Goal: Information Seeking & Learning: Learn about a topic

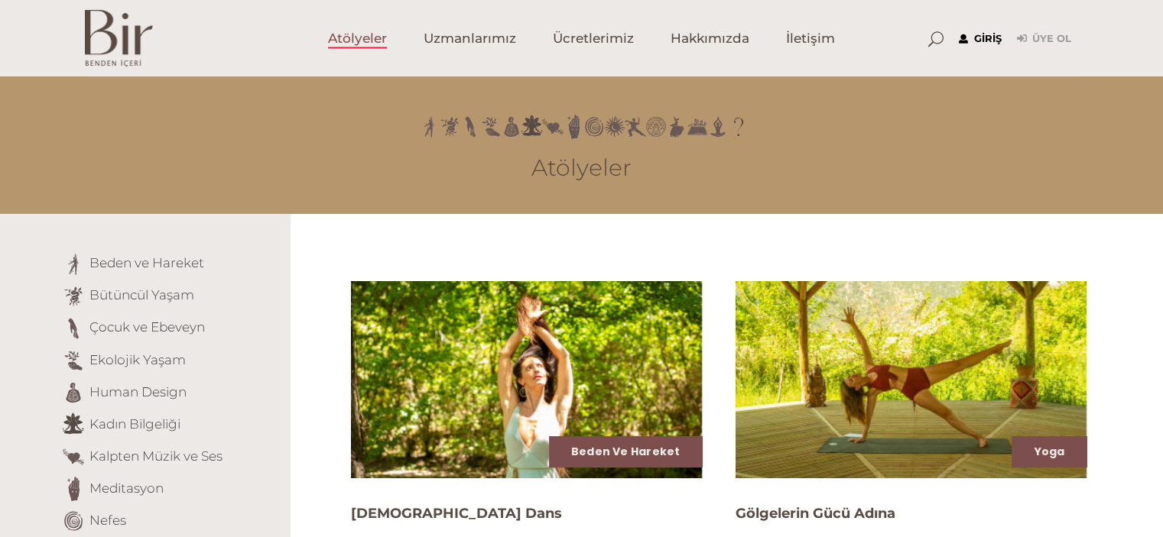
type input "[EMAIL_ADDRESS][DOMAIN_NAME]"
click at [985, 42] on link "Giriş" at bounding box center [979, 39] width 43 height 18
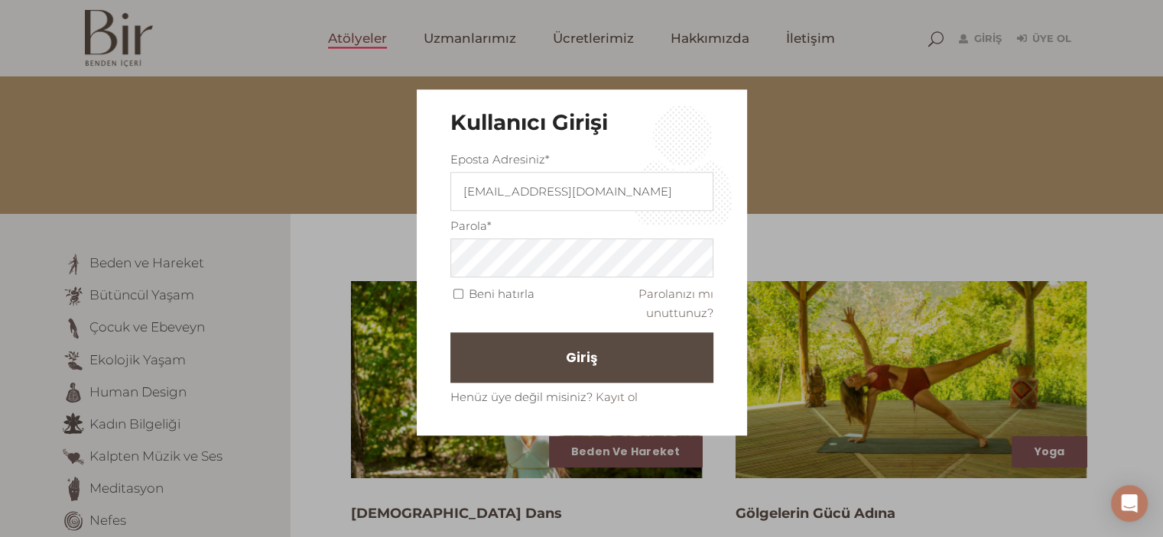
click at [462, 297] on input "Beni hatırla" at bounding box center [458, 295] width 10 height 10
checkbox input "true"
click at [495, 351] on button "Giriş" at bounding box center [581, 357] width 263 height 50
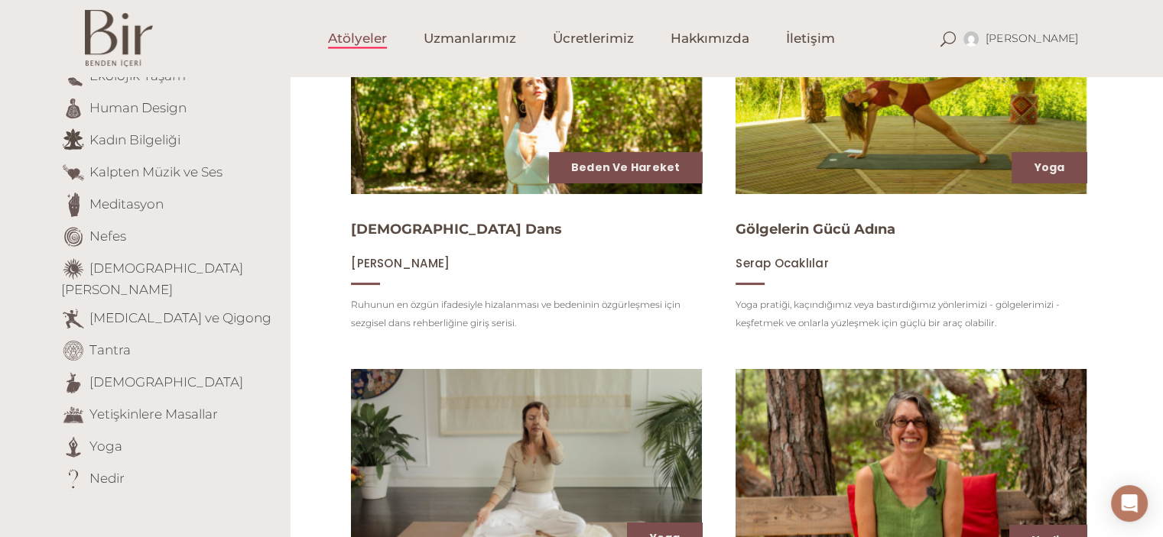
scroll to position [284, 0]
click at [174, 310] on link "[MEDICAL_DATA] ve Qigong" at bounding box center [180, 317] width 182 height 15
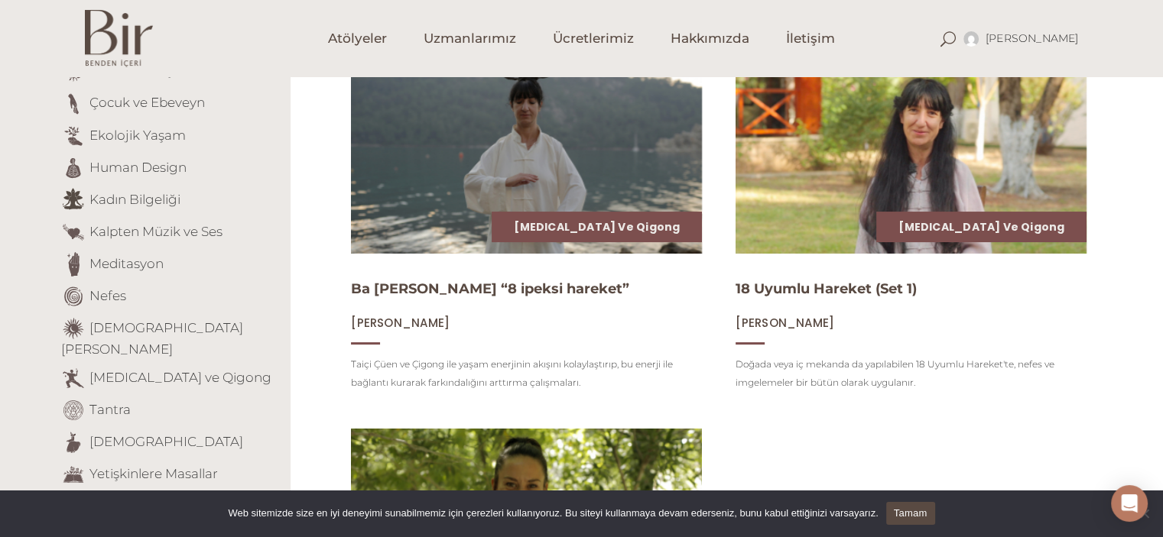
scroll to position [225, 0]
click at [544, 183] on img at bounding box center [526, 154] width 362 height 203
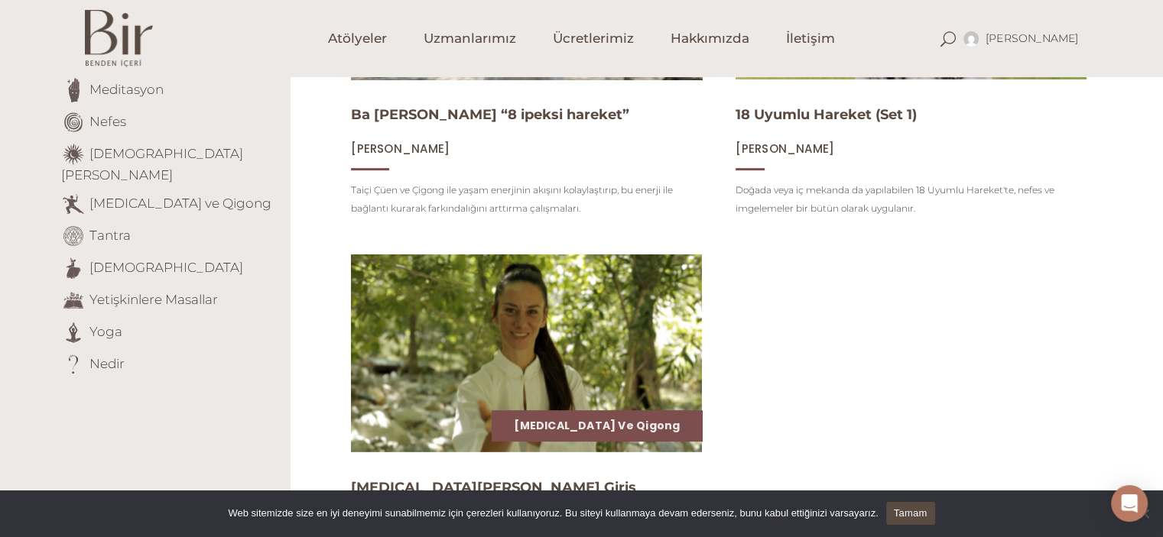
scroll to position [400, 0]
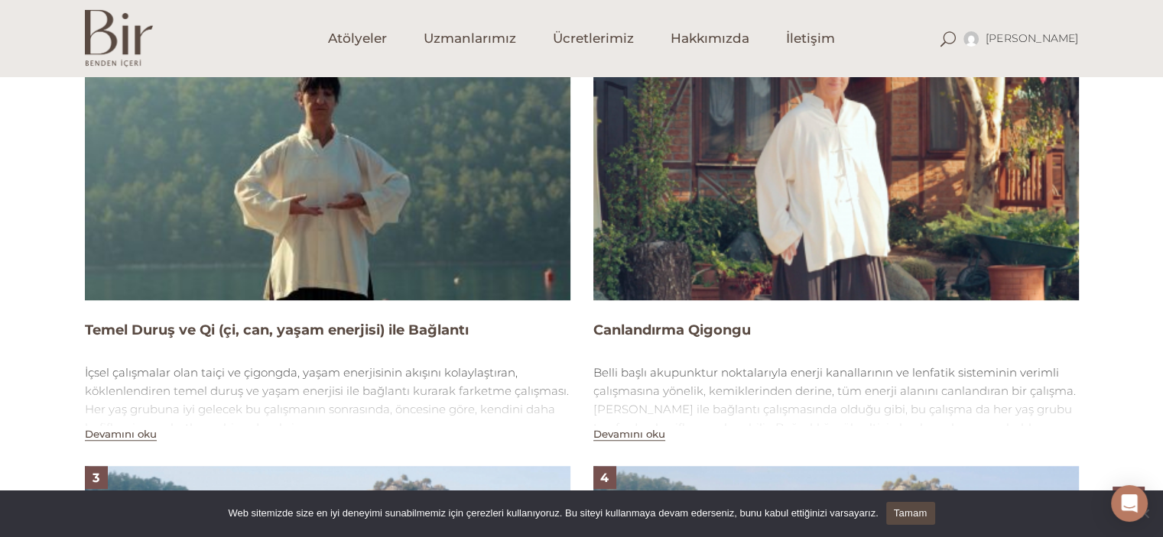
scroll to position [1069, 0]
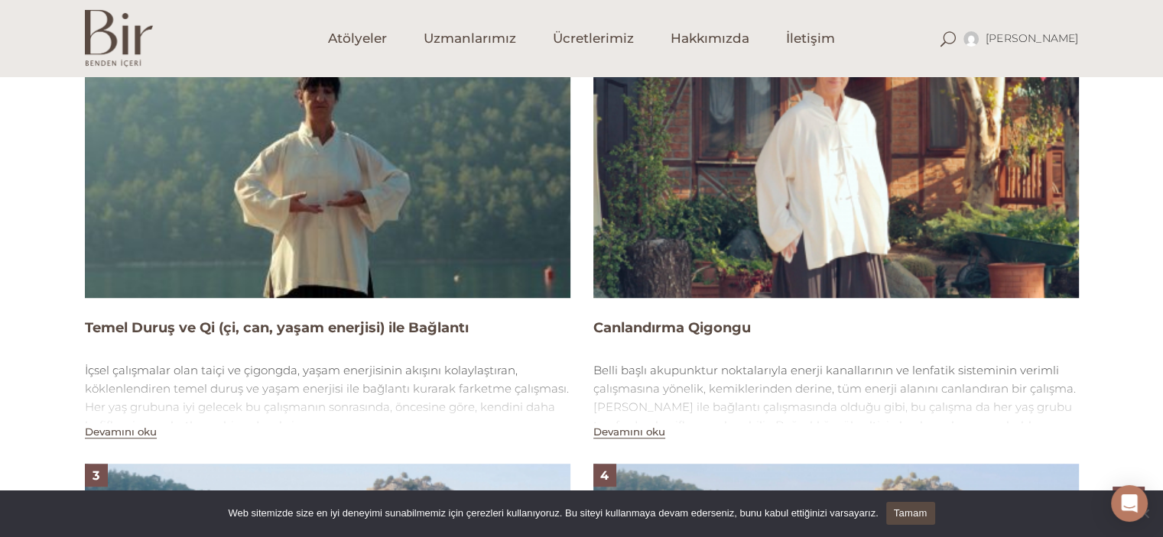
click at [379, 194] on img at bounding box center [327, 161] width 485 height 273
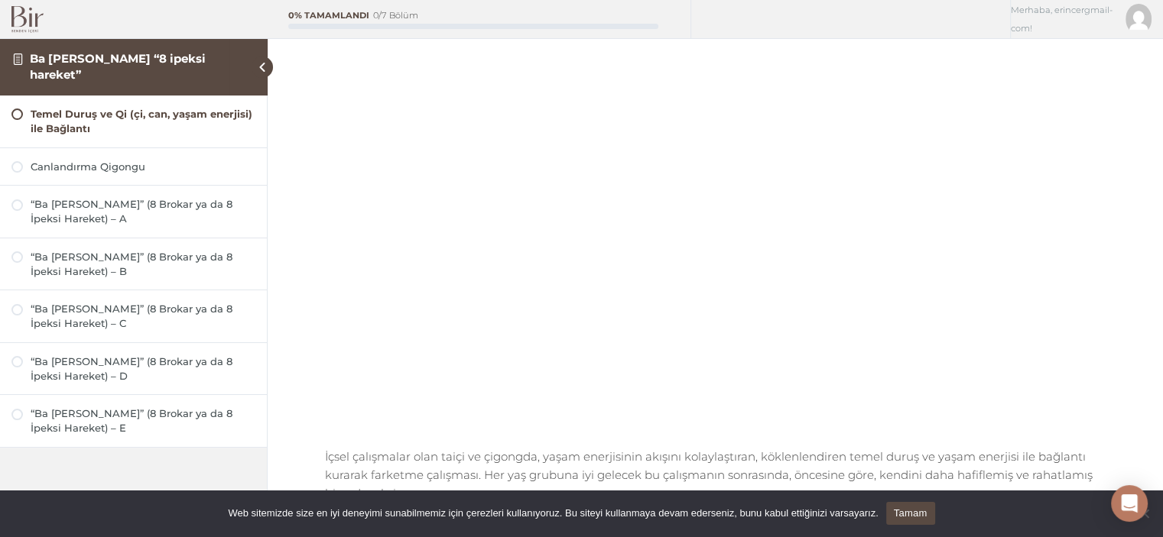
scroll to position [191, 0]
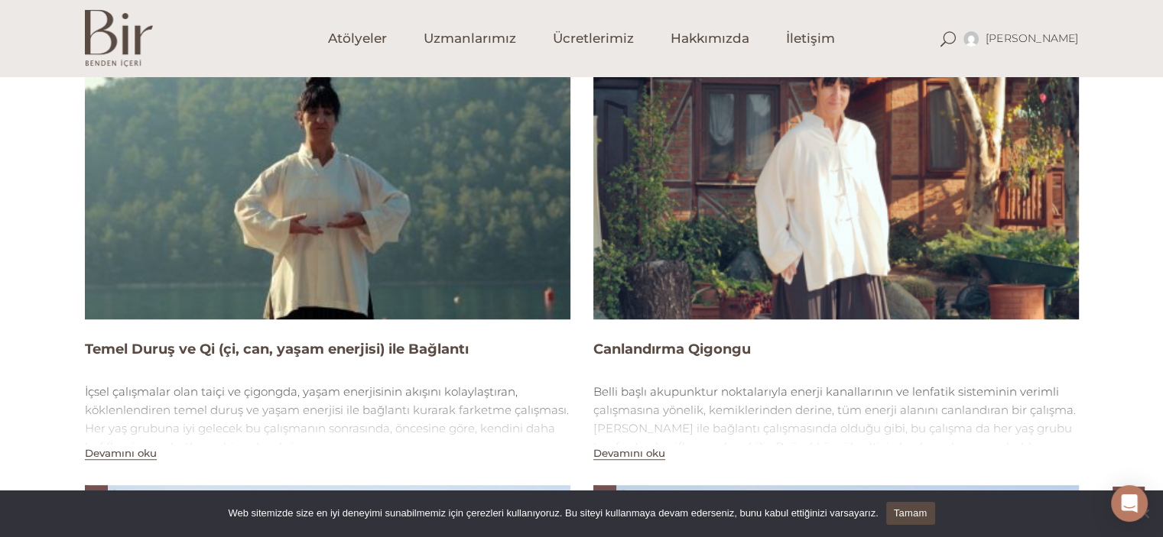
scroll to position [1060, 0]
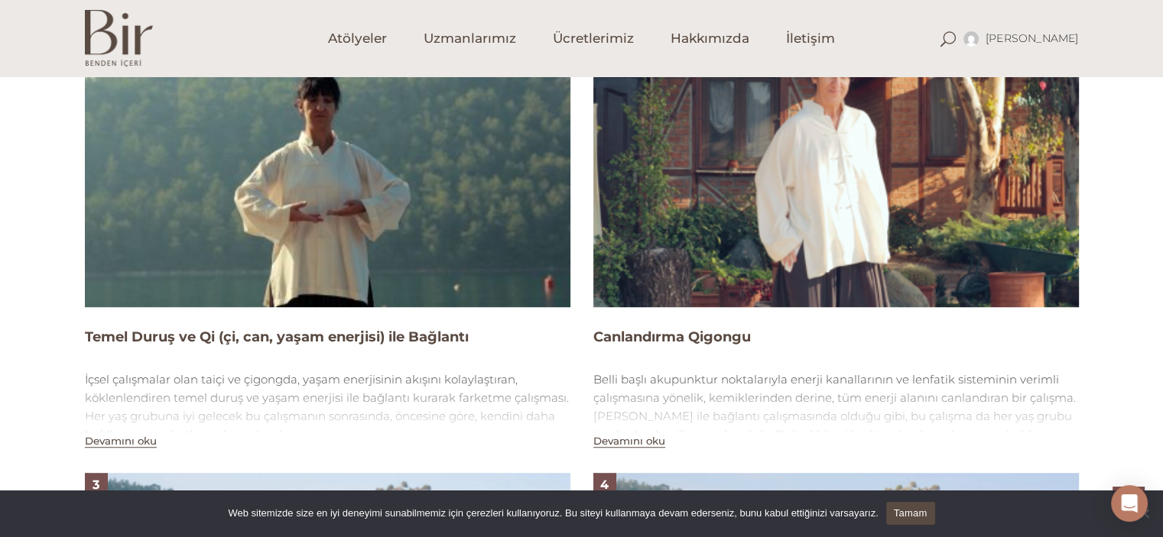
click at [368, 216] on img at bounding box center [327, 170] width 485 height 273
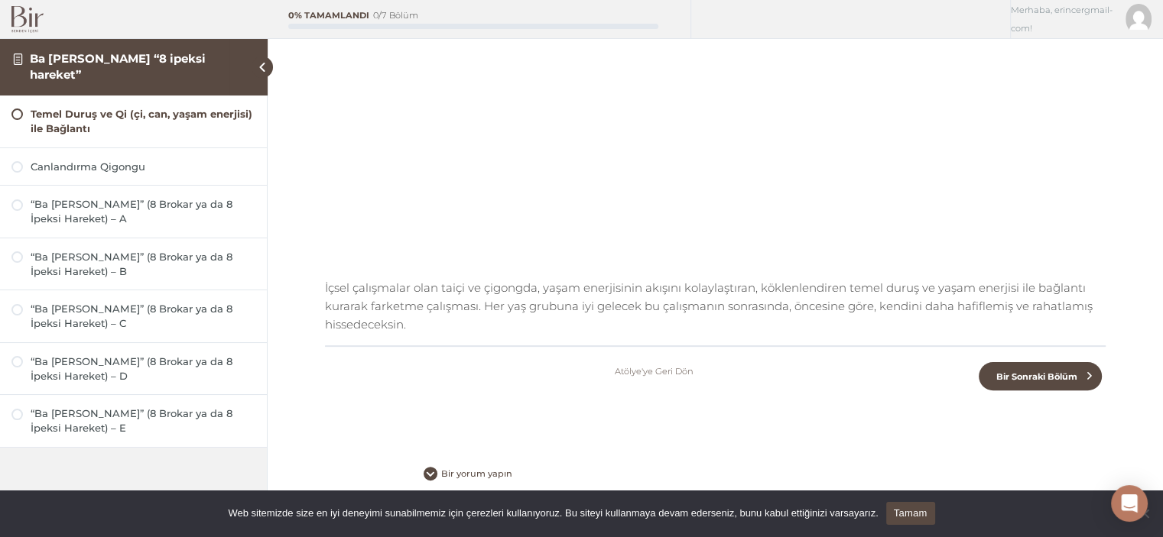
scroll to position [378, 0]
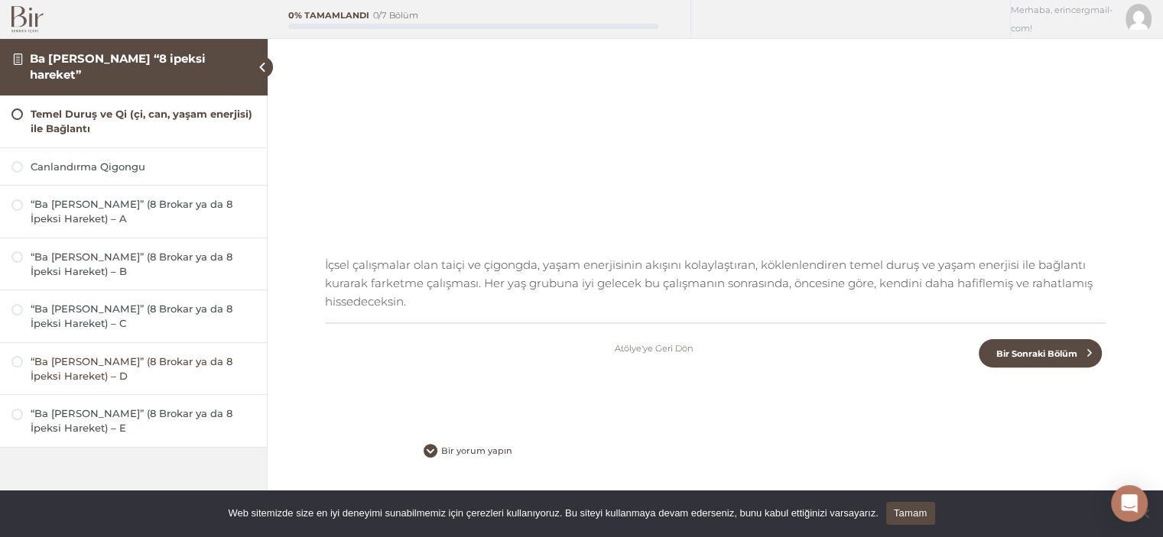
click at [145, 361] on div "“Ba [PERSON_NAME]” (8 Brokar ya da 8 İpeksi Hareket) – D" at bounding box center [143, 369] width 225 height 29
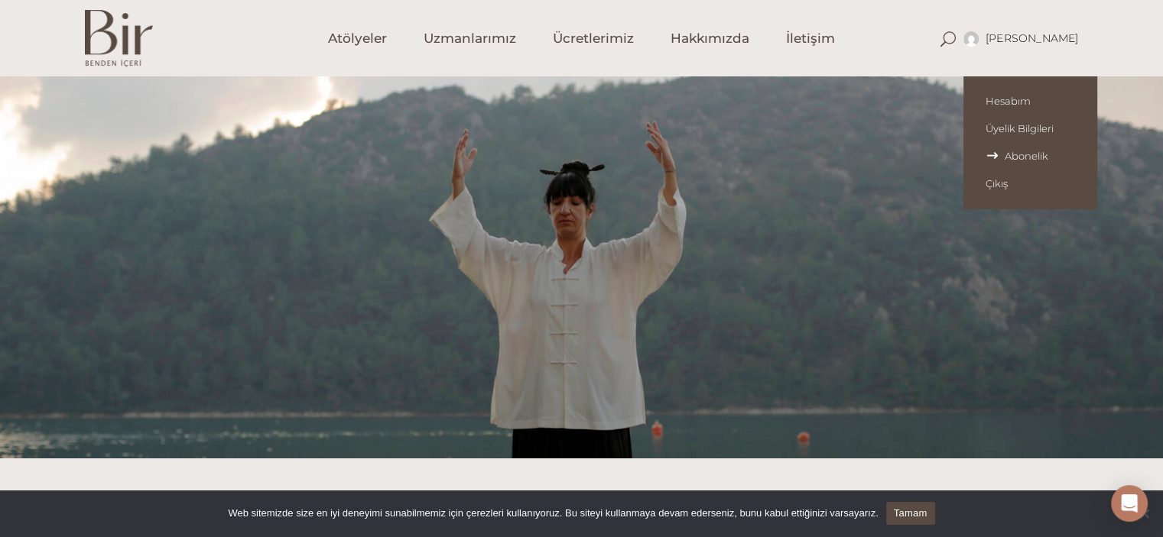
click at [1049, 151] on span "Abonelik" at bounding box center [1029, 156] width 89 height 12
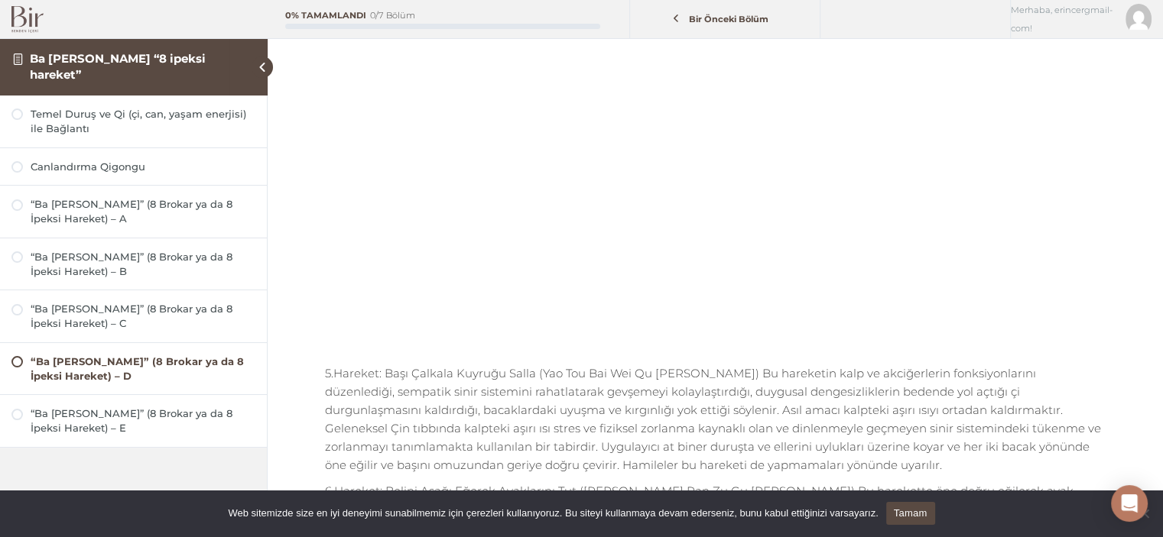
scroll to position [271, 0]
click at [160, 164] on div "Canlandırma Qigongu" at bounding box center [143, 167] width 225 height 15
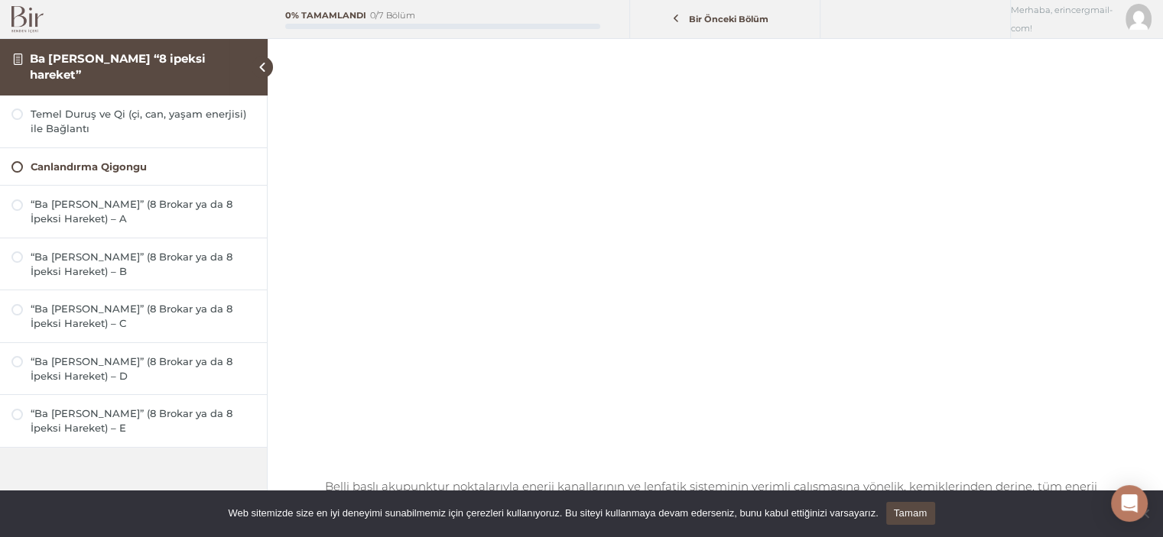
scroll to position [110, 0]
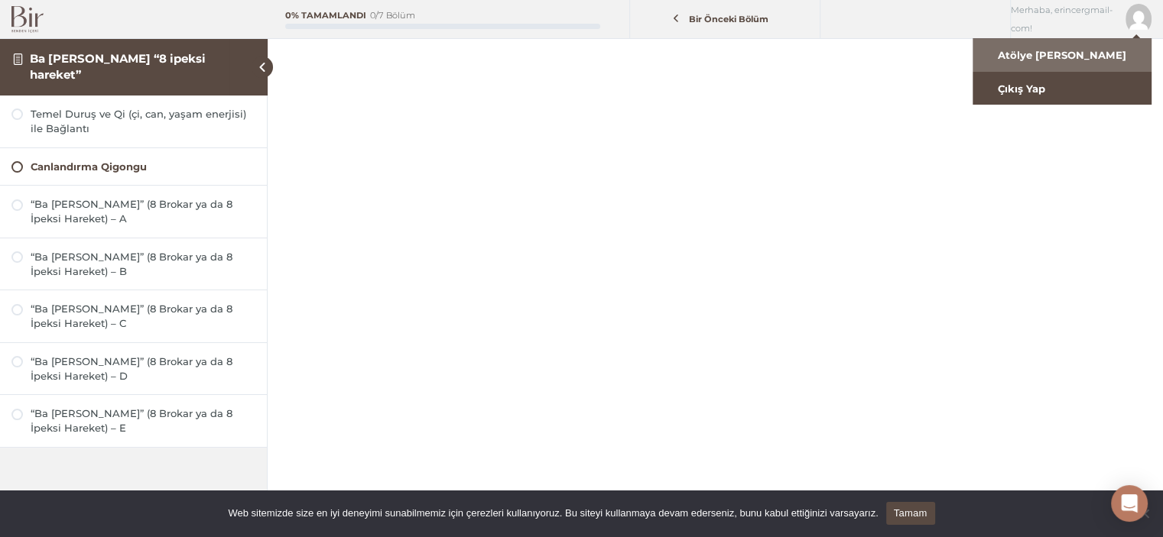
click at [1052, 63] on link "Atölye Ana Sayfa" at bounding box center [1061, 55] width 179 height 34
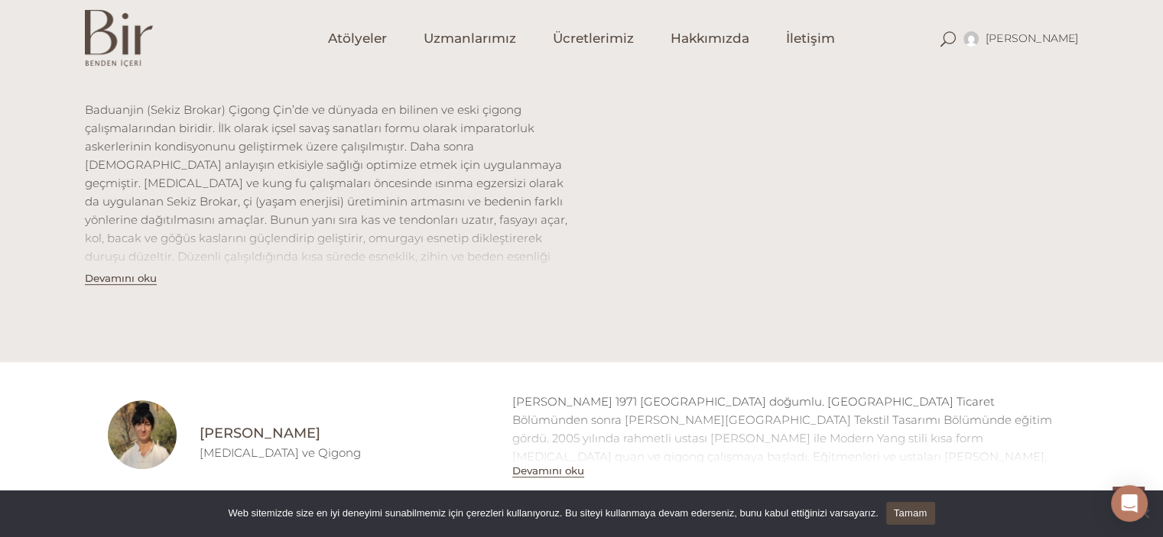
scroll to position [527, 0]
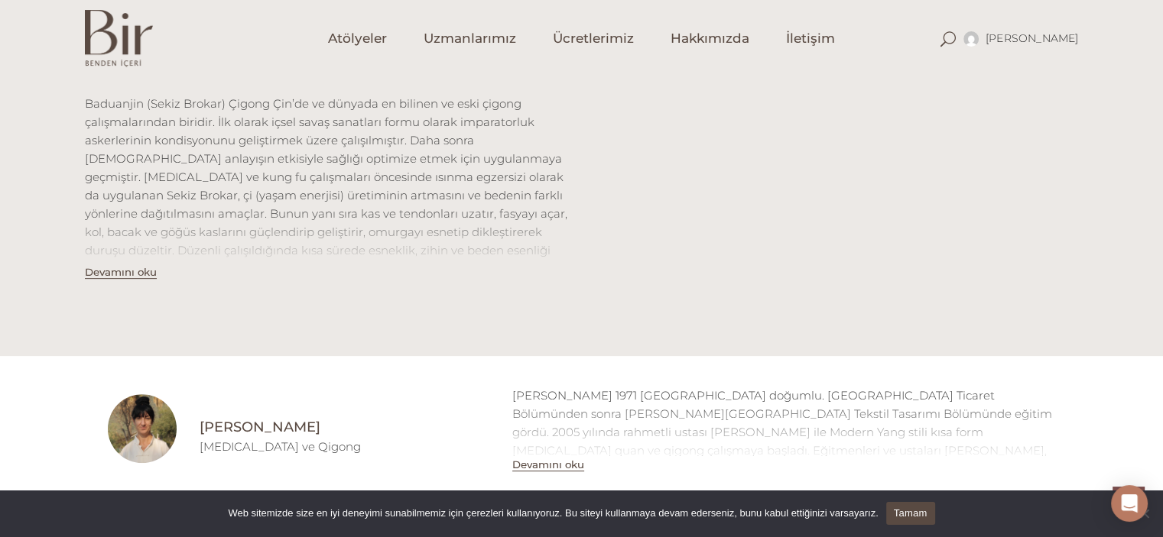
click at [237, 430] on h4 "[PERSON_NAME]" at bounding box center [344, 427] width 290 height 19
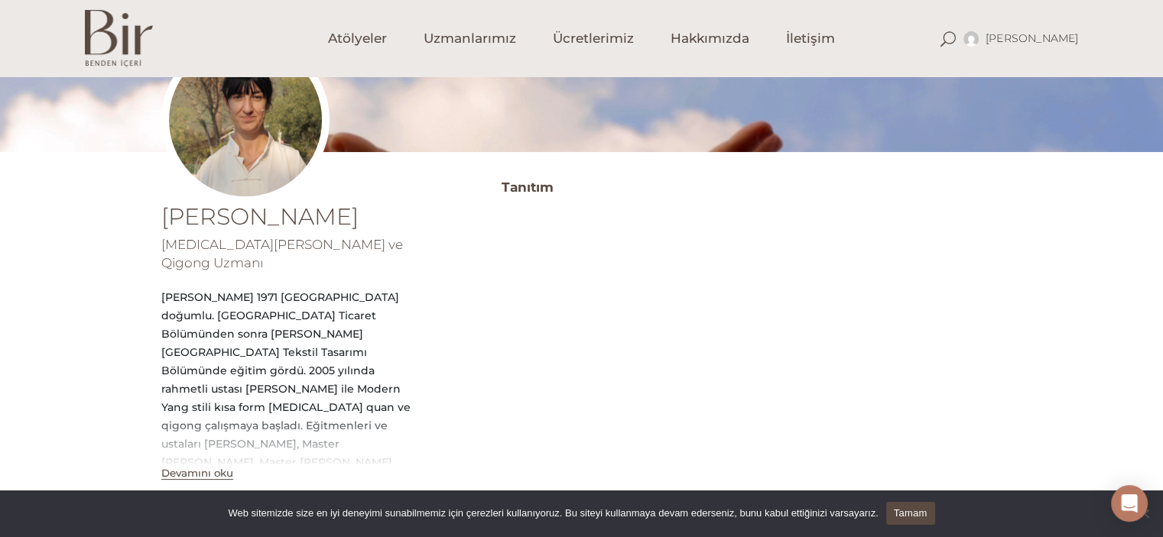
scroll to position [193, 0]
click at [220, 466] on button "Devamını oku" at bounding box center [197, 472] width 72 height 13
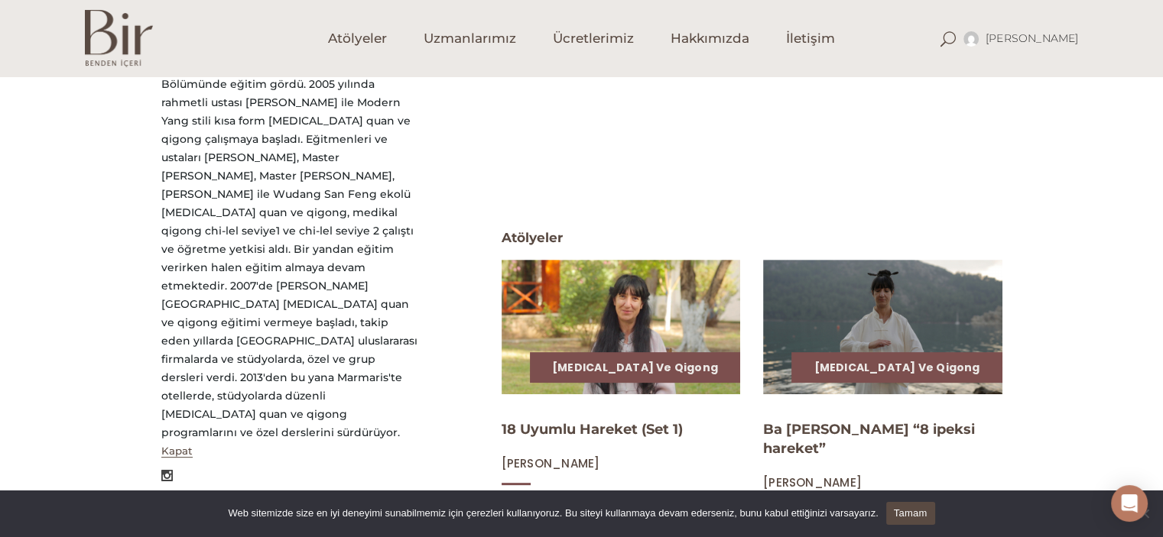
scroll to position [480, 0]
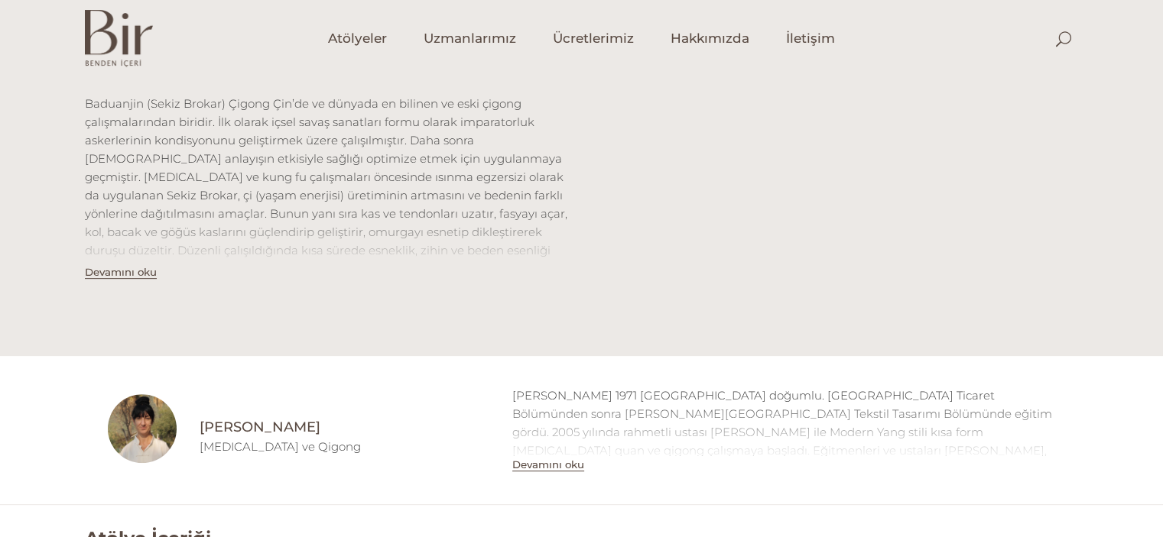
scroll to position [527, 0]
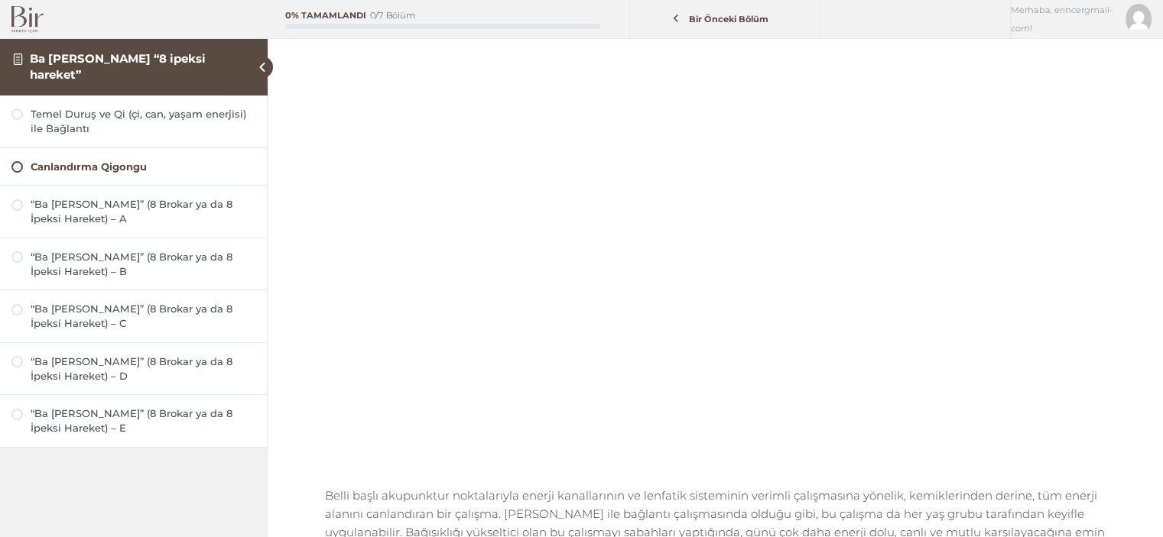
scroll to position [110, 0]
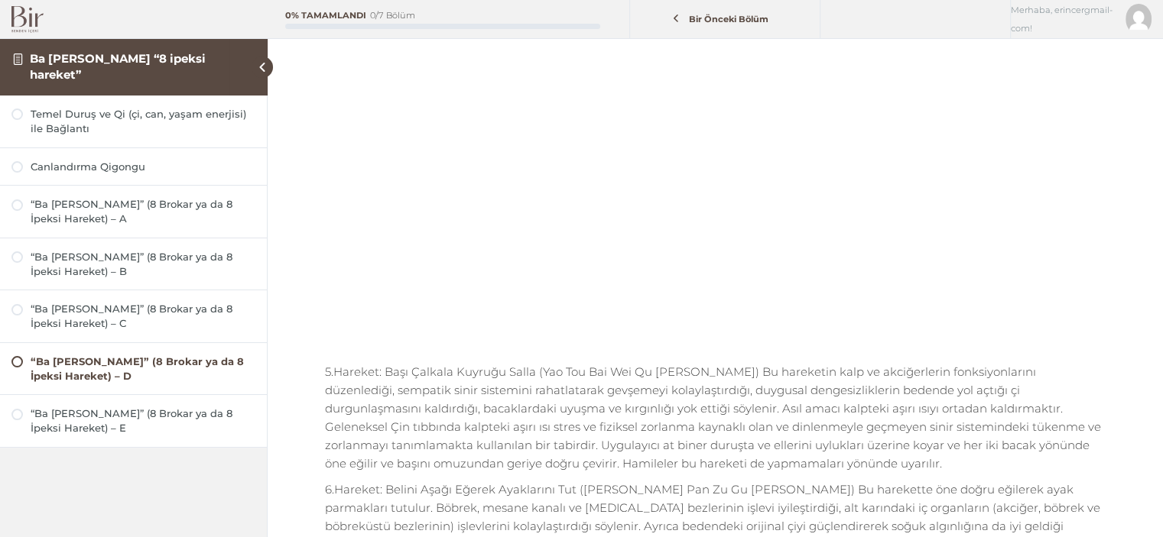
scroll to position [271, 0]
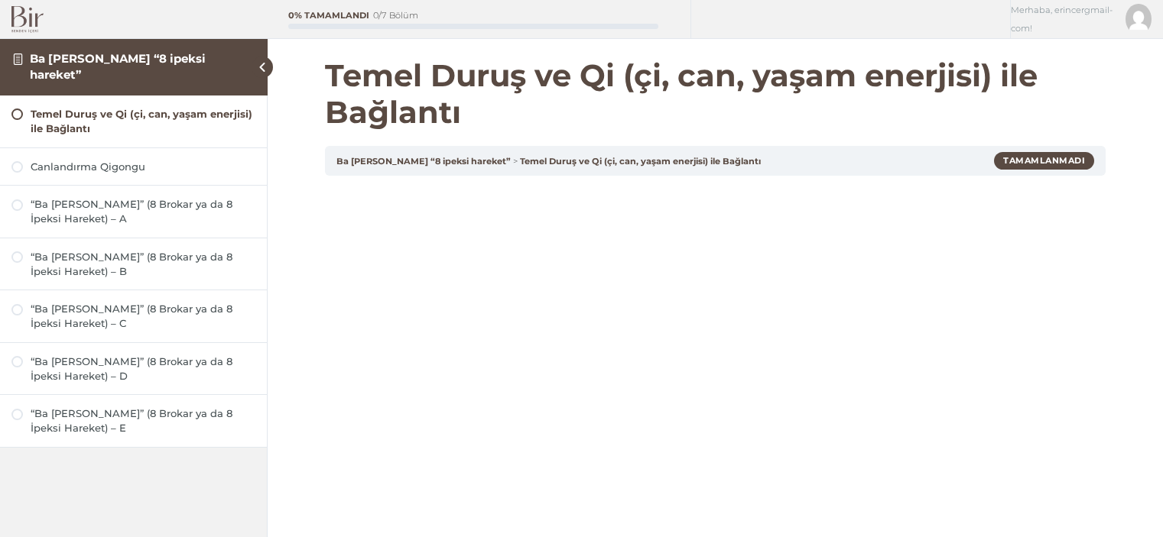
scroll to position [378, 0]
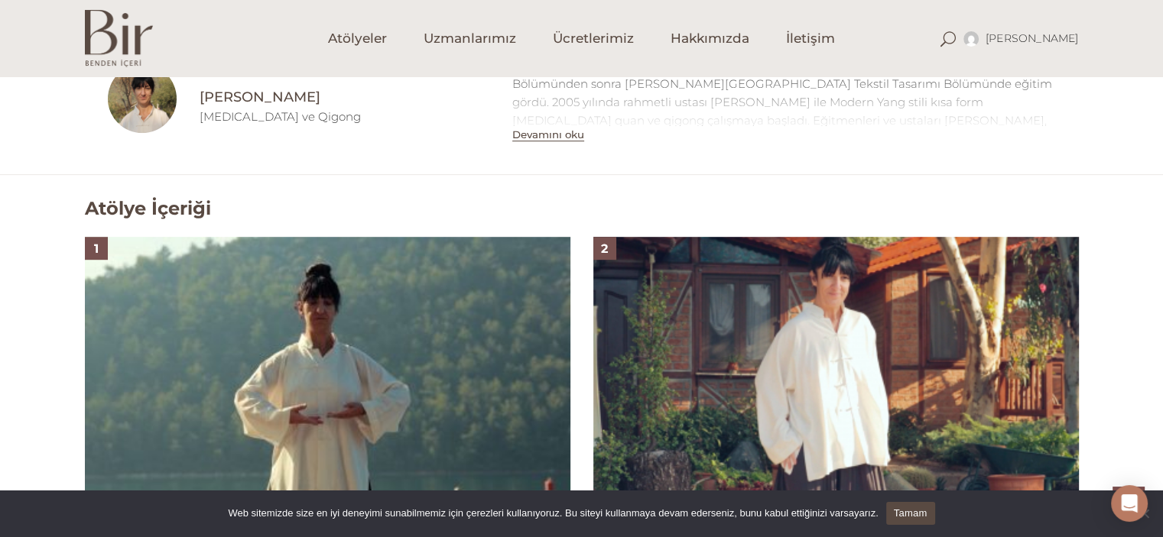
scroll to position [856, 0]
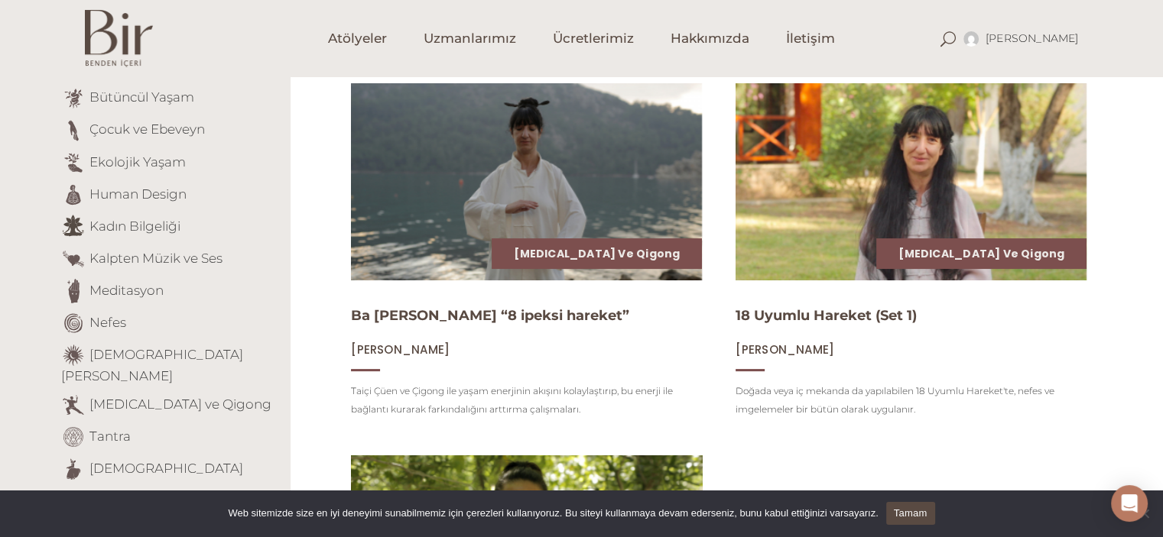
scroll to position [196, 0]
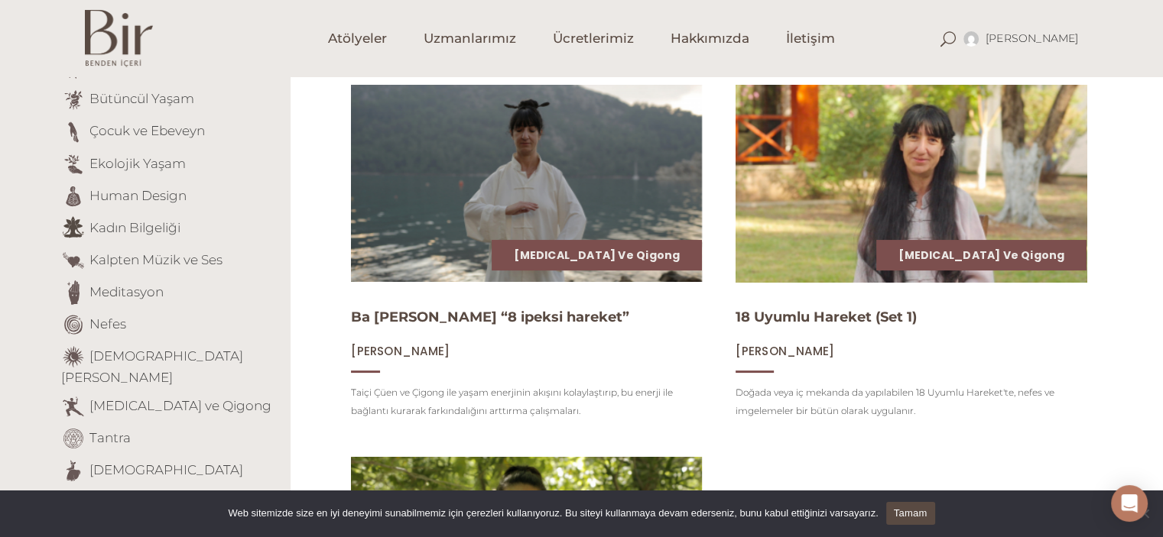
click at [810, 187] on img at bounding box center [911, 183] width 362 height 203
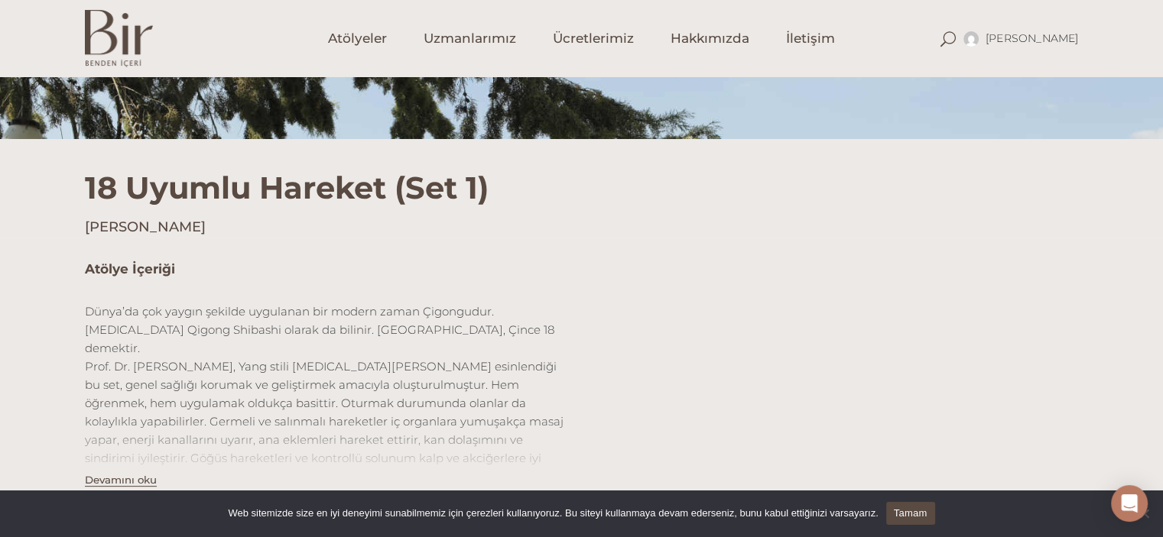
scroll to position [320, 0]
click at [362, 39] on span "Atölyeler" at bounding box center [357, 39] width 59 height 18
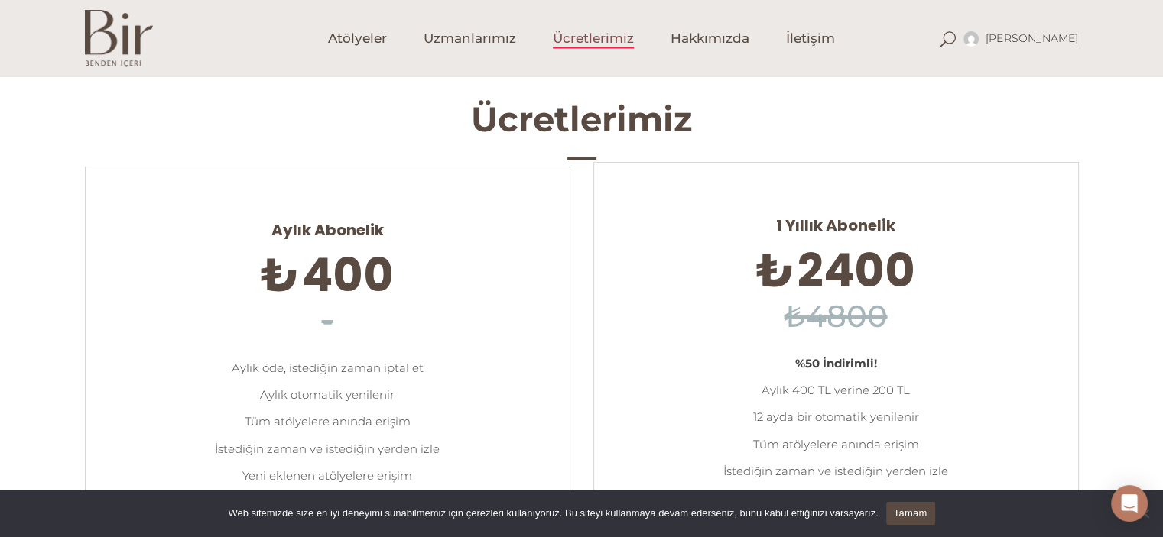
scroll to position [34, 0]
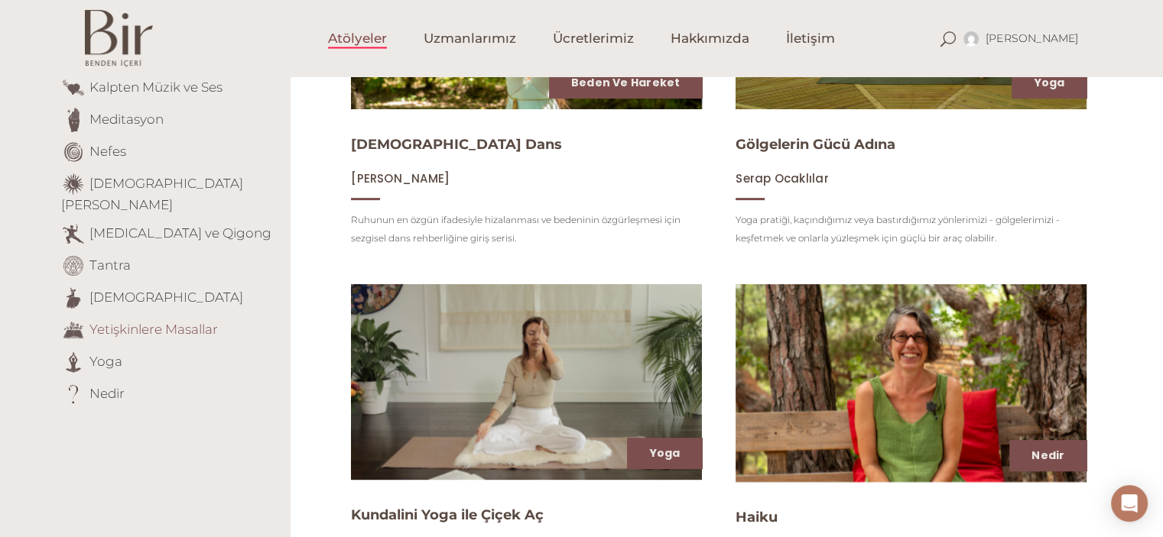
scroll to position [368, 0]
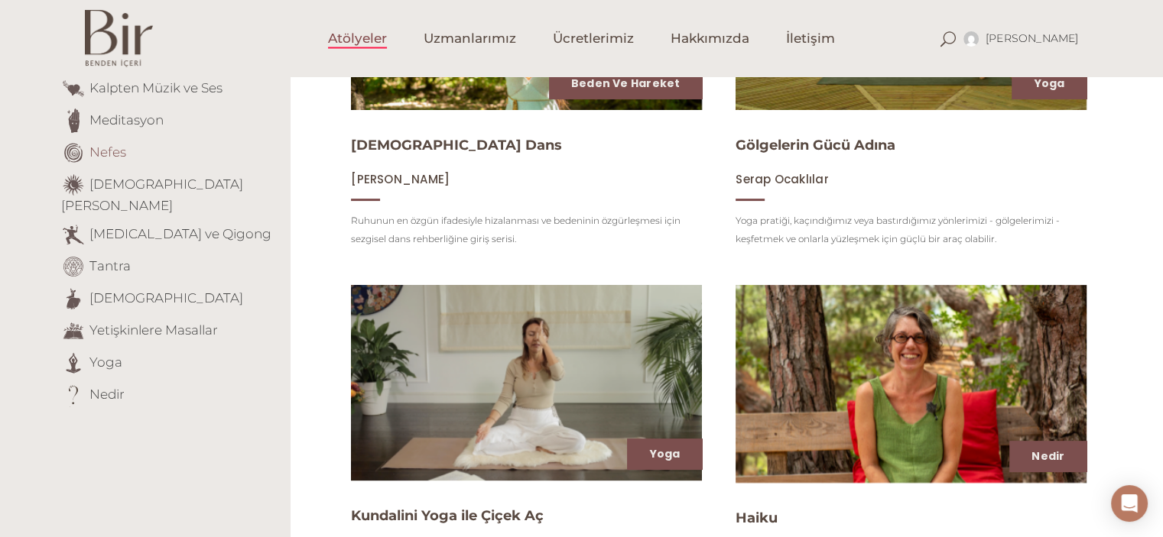
click at [101, 154] on link "Nefes" at bounding box center [107, 151] width 37 height 15
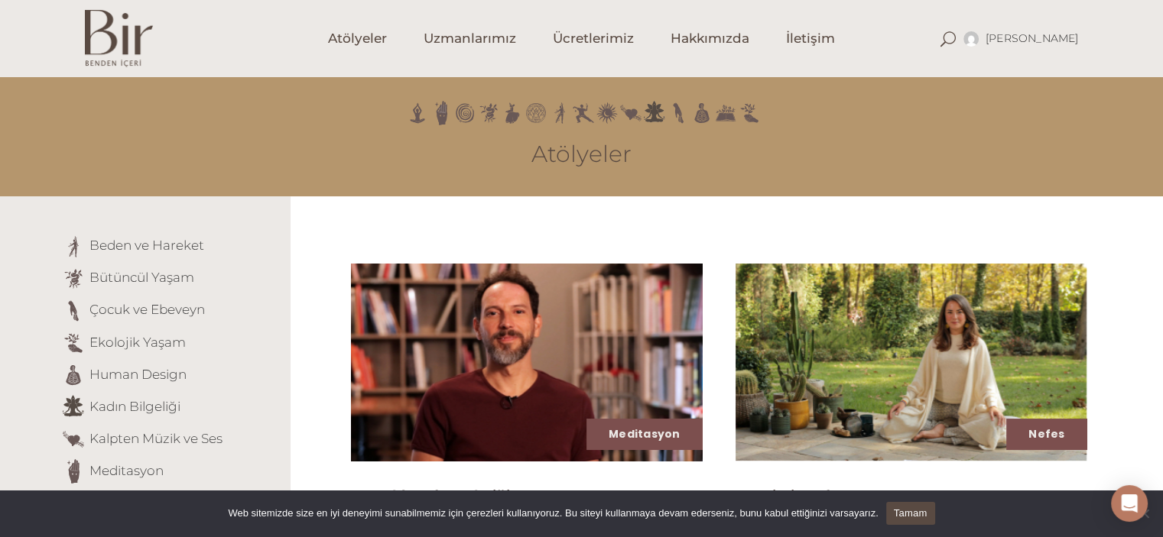
scroll to position [16, 0]
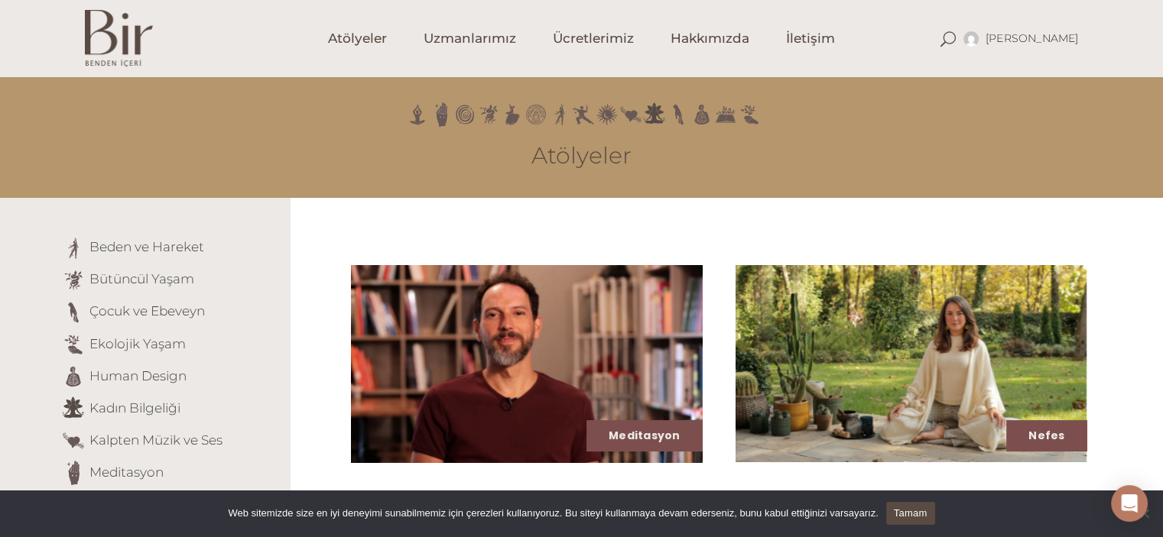
click at [518, 389] on img at bounding box center [526, 363] width 362 height 203
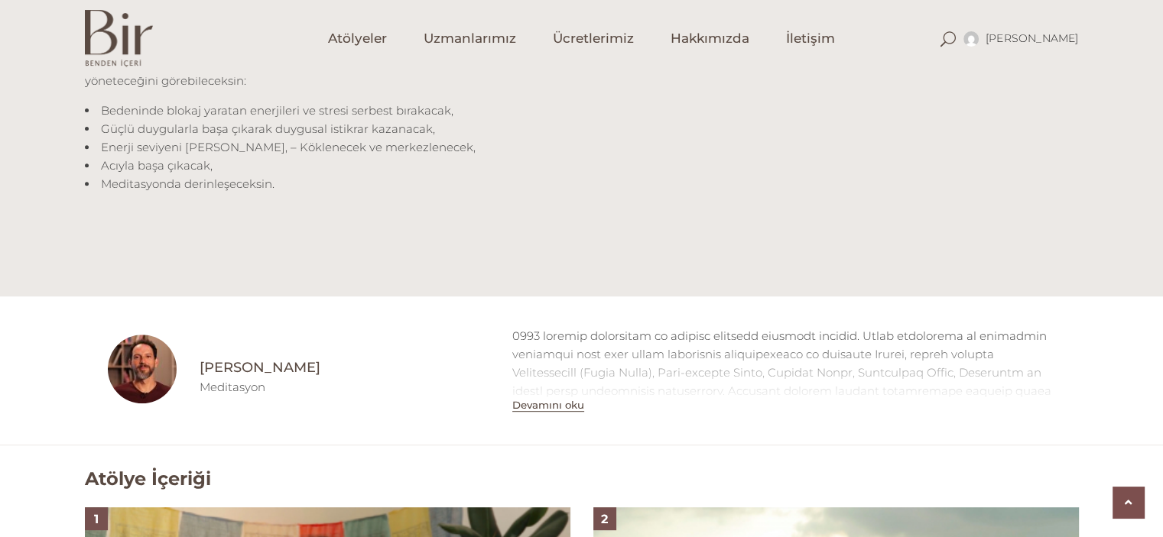
scroll to position [602, 0]
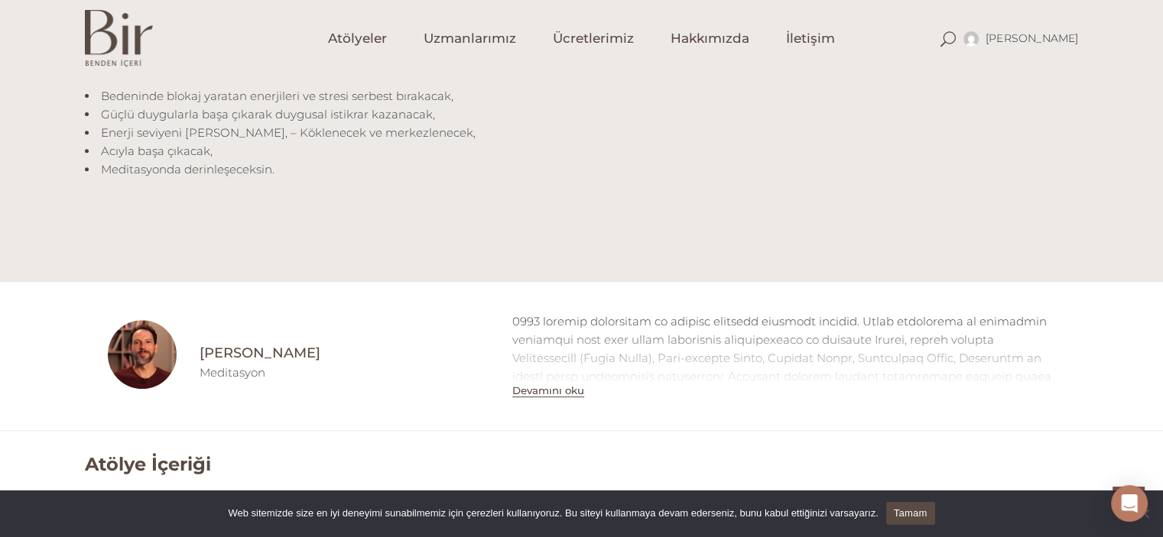
click at [563, 390] on button "Devamını oku" at bounding box center [548, 390] width 72 height 13
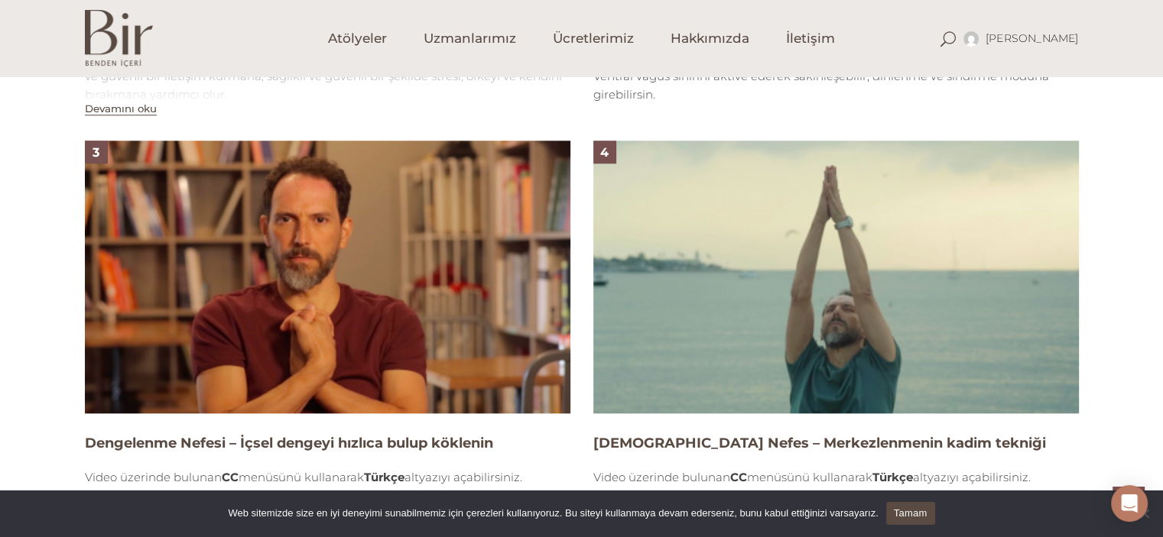
scroll to position [1564, 0]
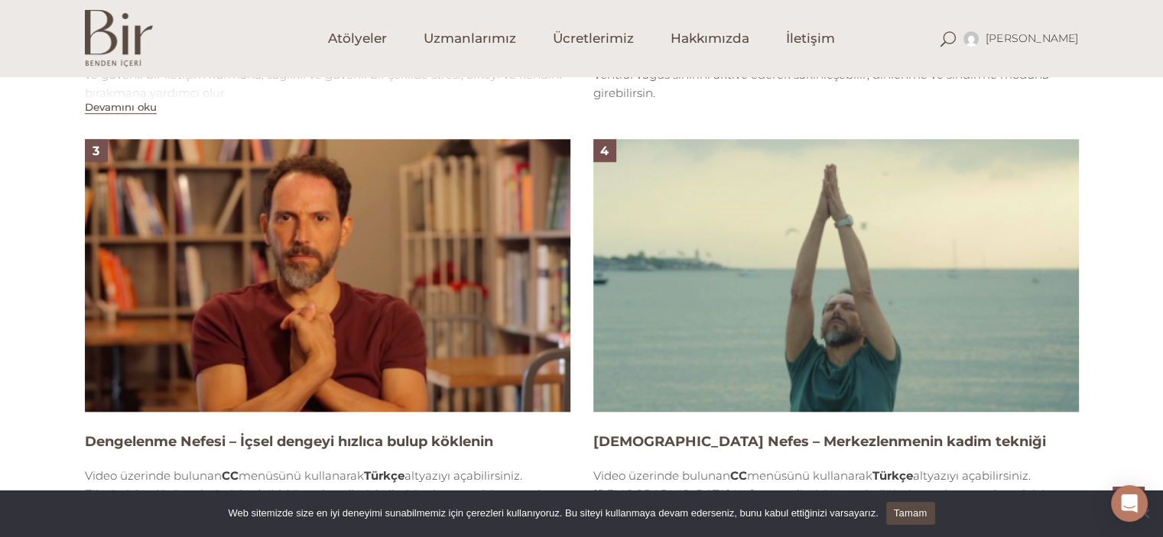
click at [378, 271] on img at bounding box center [327, 275] width 485 height 273
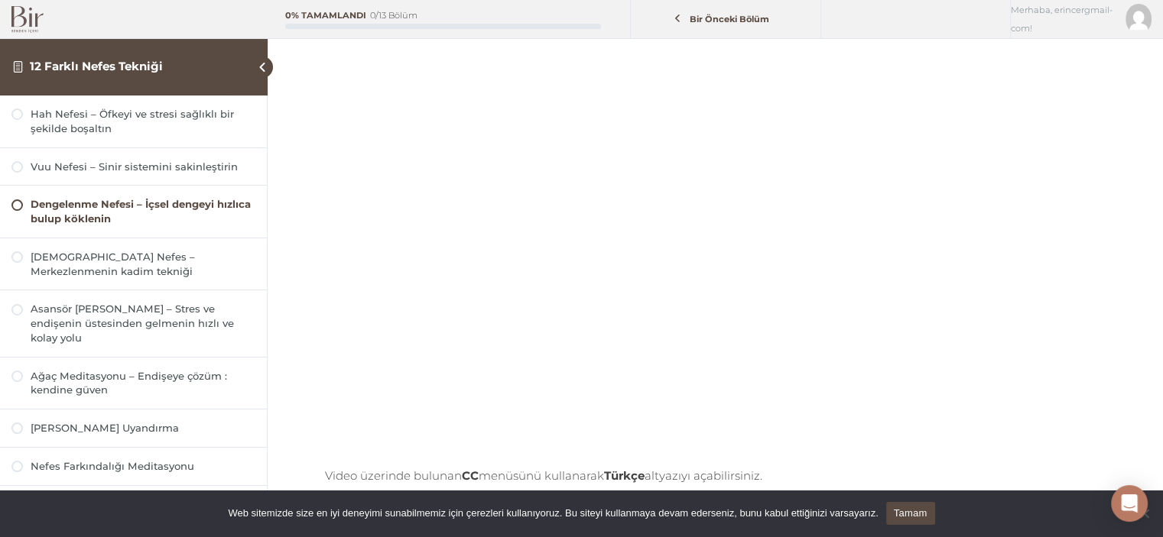
scroll to position [168, 0]
click at [190, 265] on div "Taoist Nefes – Merkezlenmenin kadim tekniği" at bounding box center [143, 264] width 225 height 29
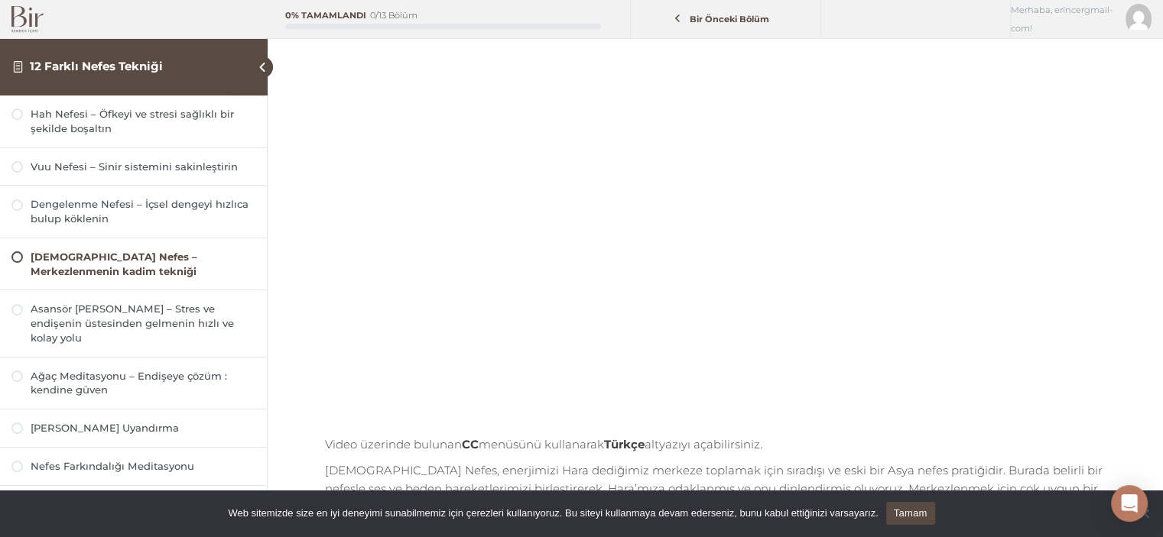
scroll to position [199, 0]
click at [275, 261] on div "[DEMOGRAPHIC_DATA] Nefes – Merkezlenmenin kadim tekniği 12 Farklı Nefes Tekniği…" at bounding box center [715, 272] width 895 height 942
click at [23, 12] on img at bounding box center [27, 19] width 32 height 27
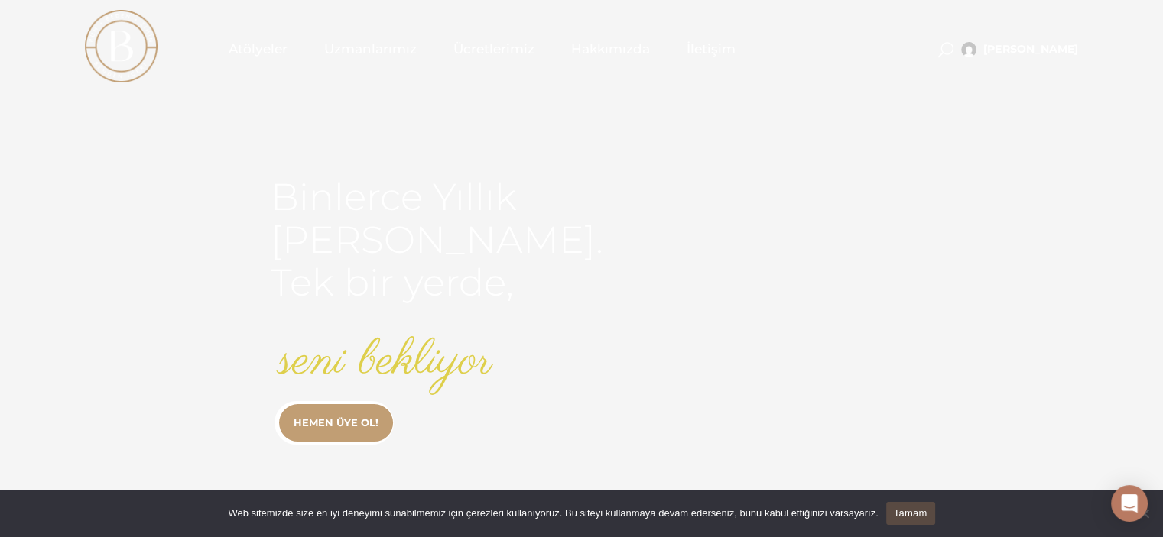
click at [255, 42] on span "Atölyeler" at bounding box center [258, 50] width 59 height 18
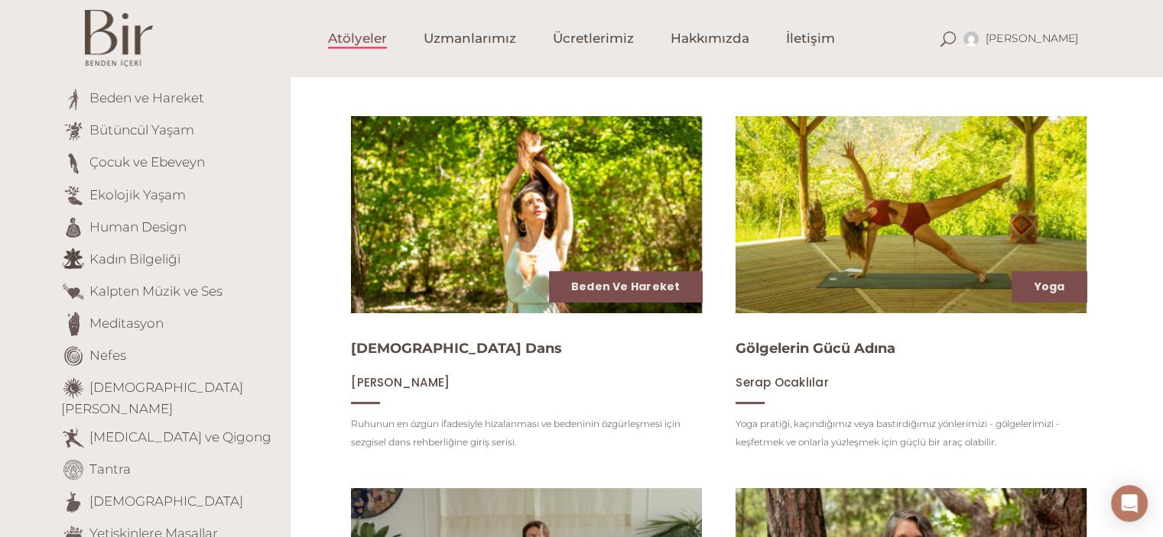
scroll to position [167, 0]
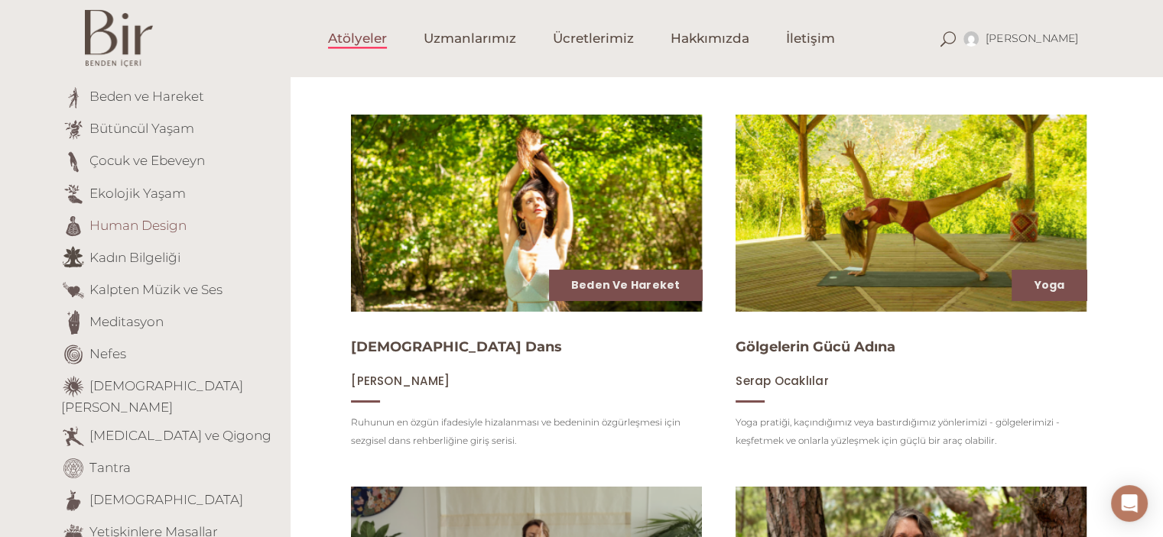
click at [121, 225] on link "Human Design" at bounding box center [137, 224] width 97 height 15
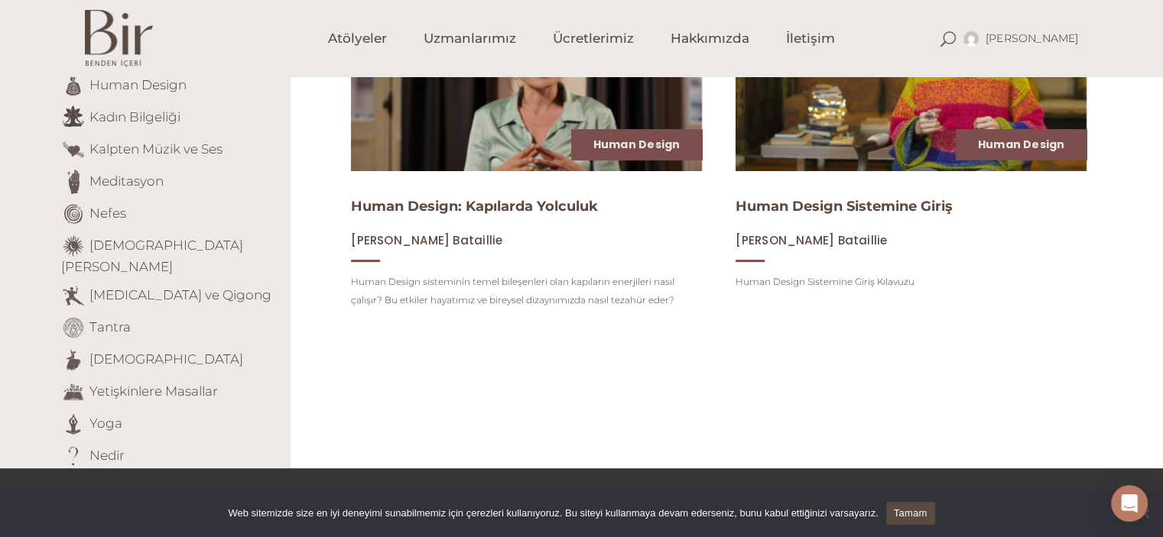
scroll to position [308, 0]
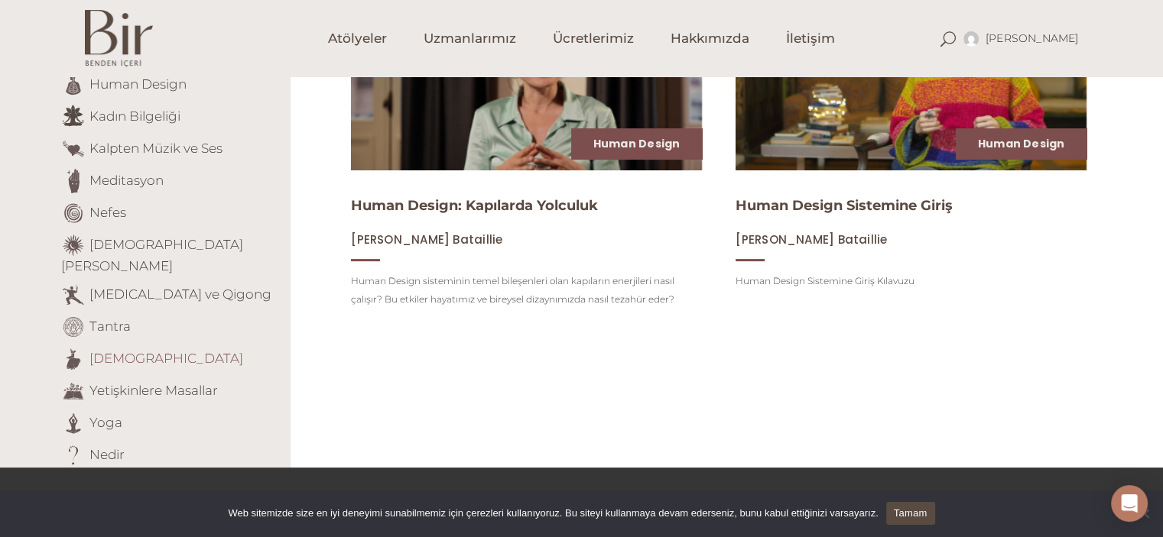
click at [123, 350] on link "Tasavvuf" at bounding box center [166, 357] width 154 height 15
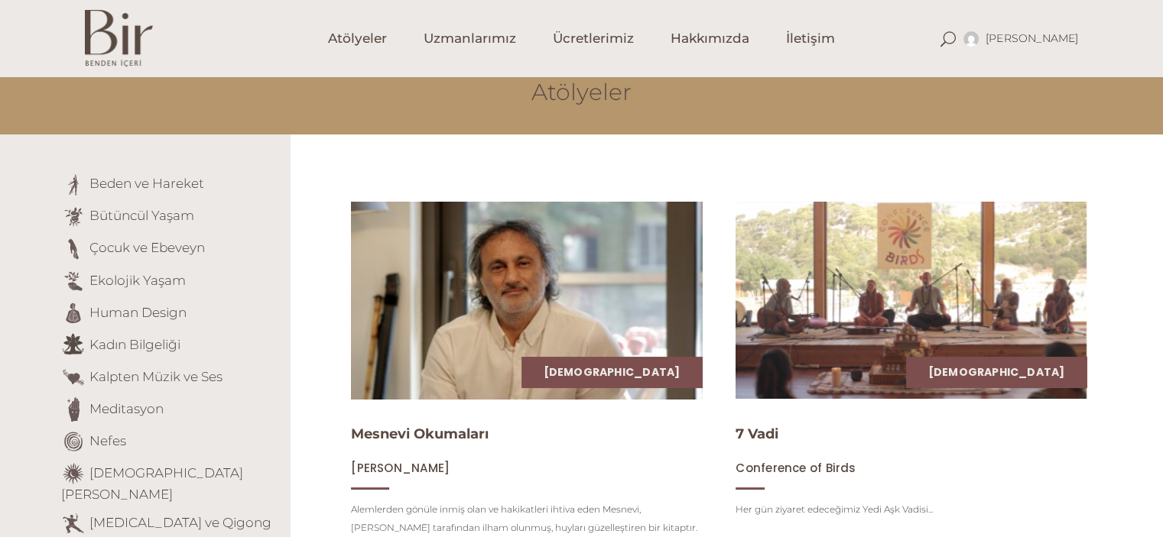
scroll to position [79, 0]
click at [480, 299] on img at bounding box center [526, 300] width 362 height 203
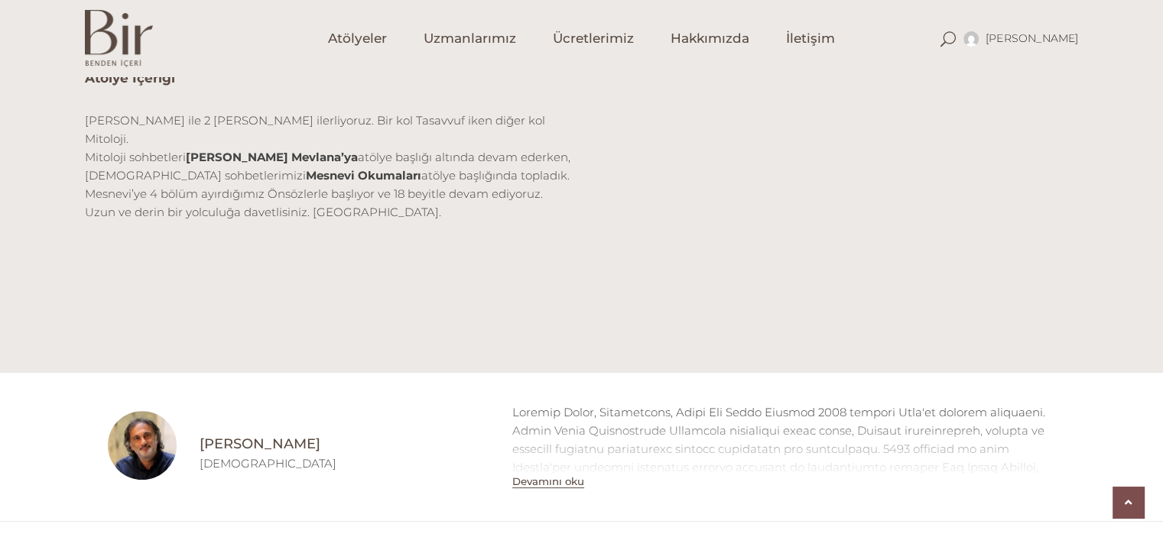
scroll to position [512, 0]
click at [430, 277] on div "Atölye İçeriği Ali Canip Olgunlu ile 2 ana koldan ilerliyoruz. Bir kol Tasavvuf…" at bounding box center [581, 204] width 1017 height 274
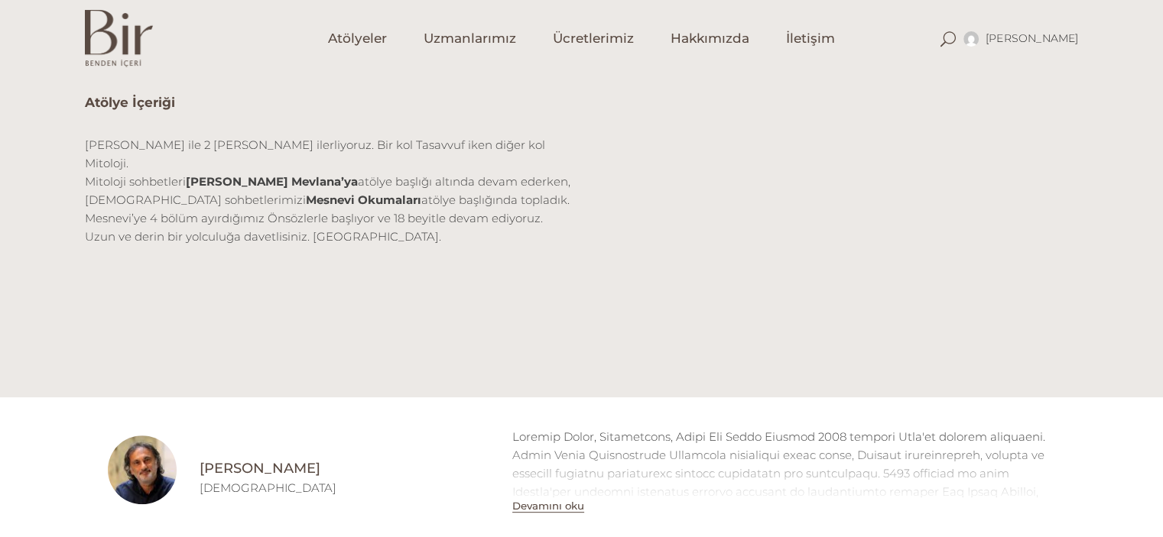
scroll to position [500, 0]
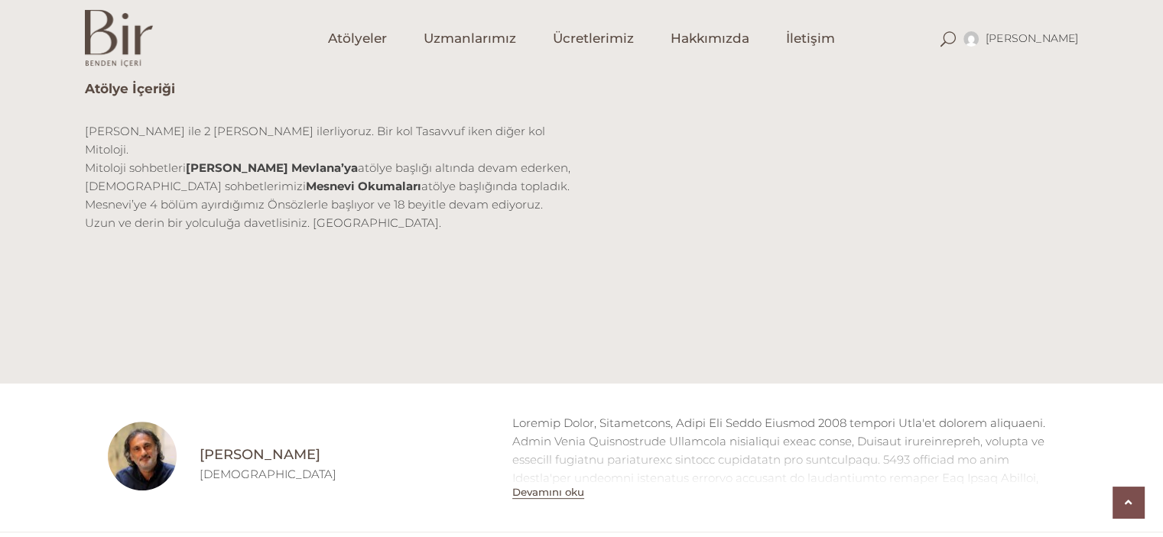
click at [546, 491] on button "Devamını oku" at bounding box center [548, 492] width 72 height 13
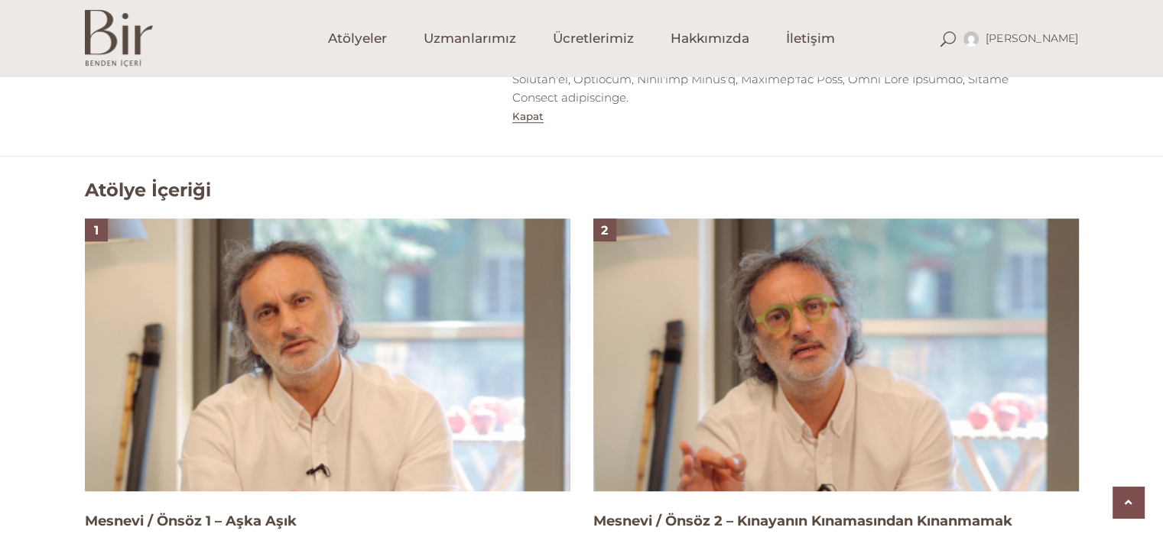
scroll to position [1029, 0]
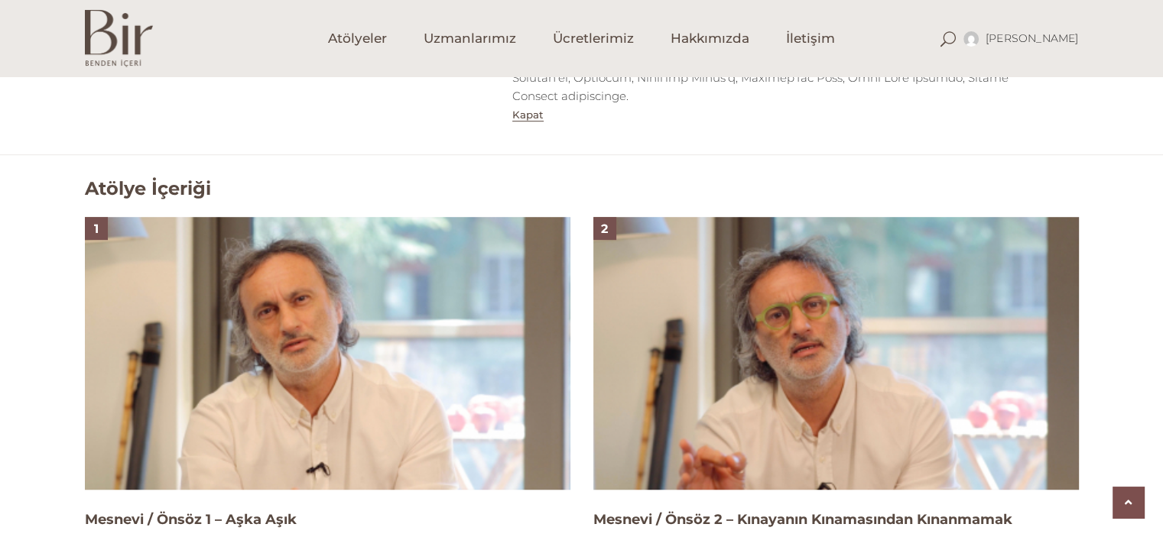
click at [252, 374] on img at bounding box center [327, 353] width 485 height 273
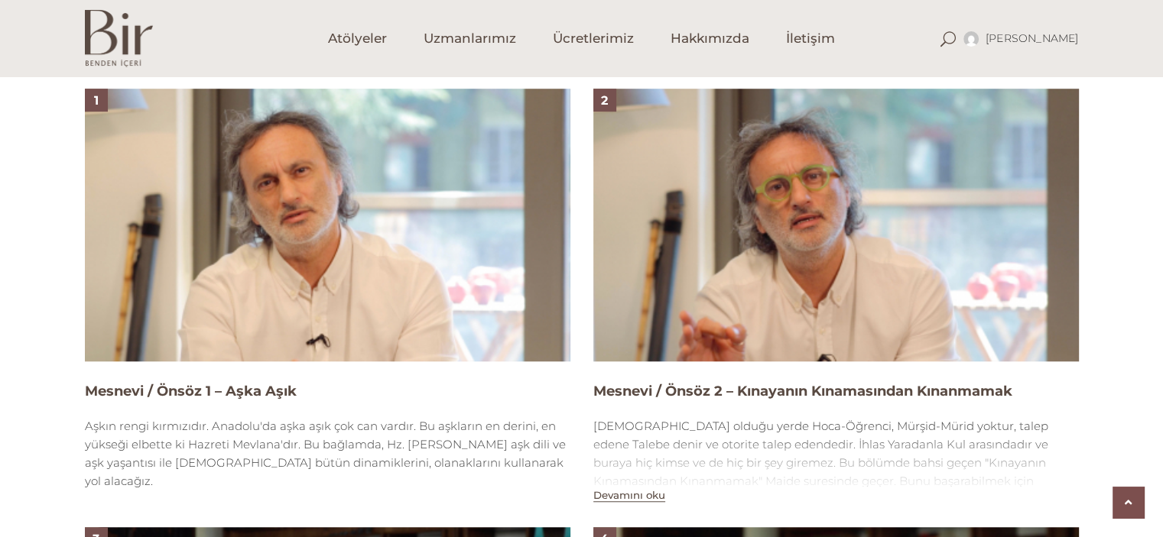
scroll to position [1159, 0]
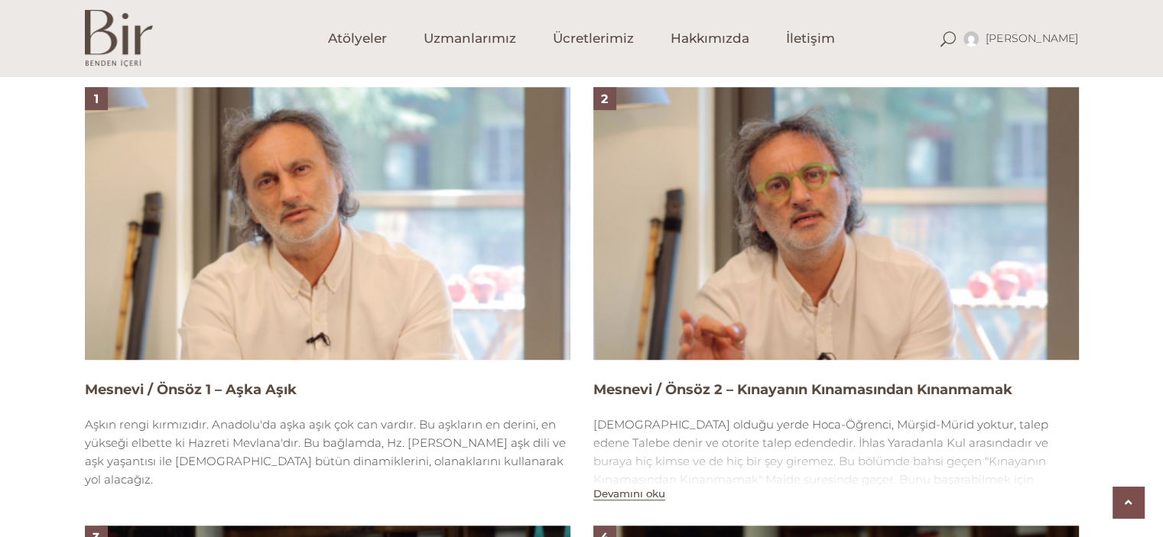
click at [292, 300] on img at bounding box center [327, 223] width 485 height 273
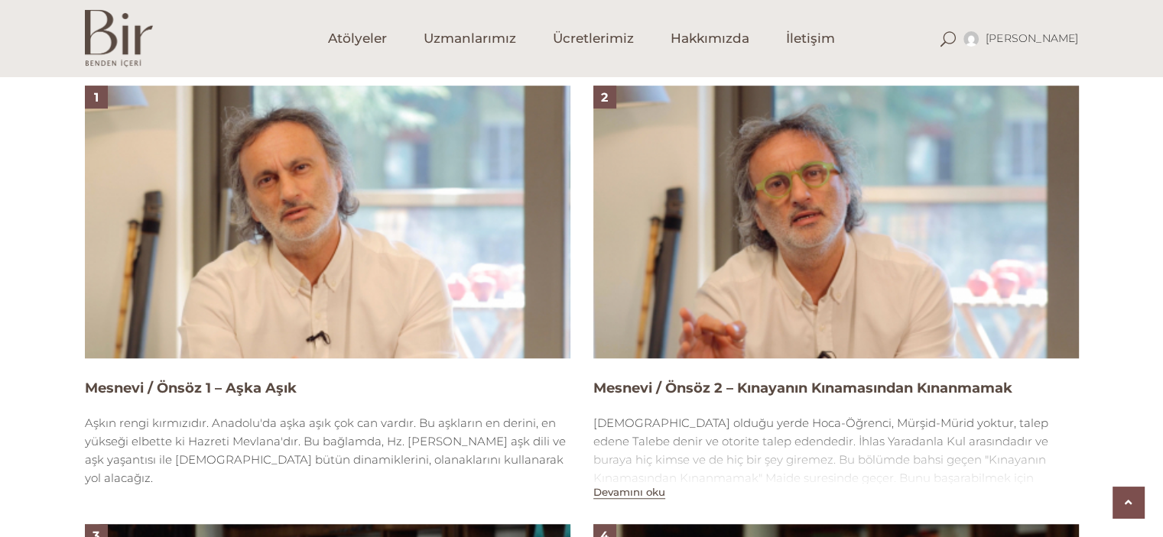
scroll to position [1161, 0]
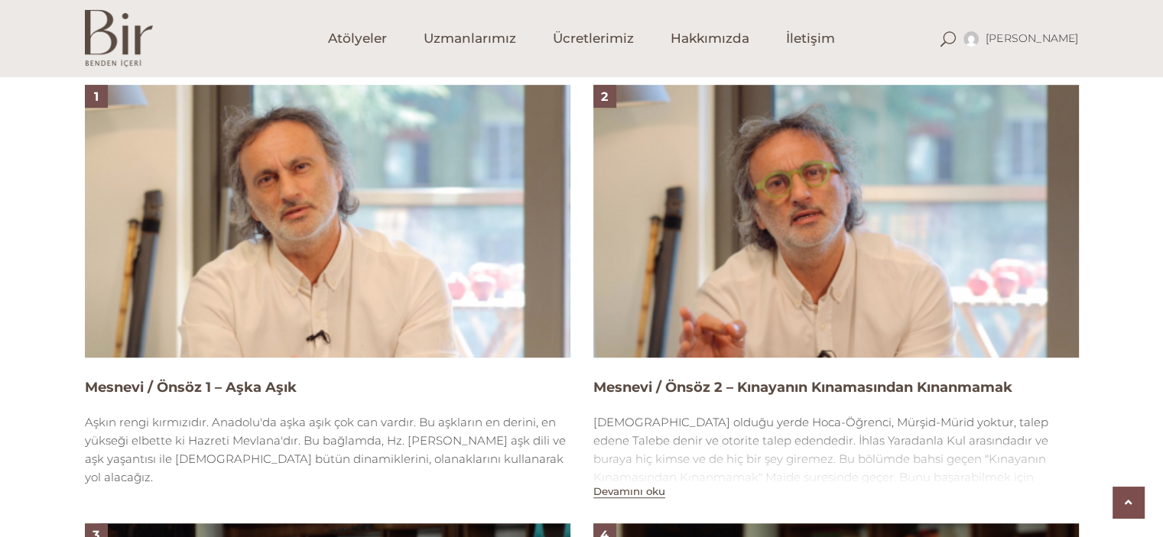
click at [260, 292] on img at bounding box center [327, 221] width 485 height 273
click at [208, 265] on img at bounding box center [327, 221] width 485 height 273
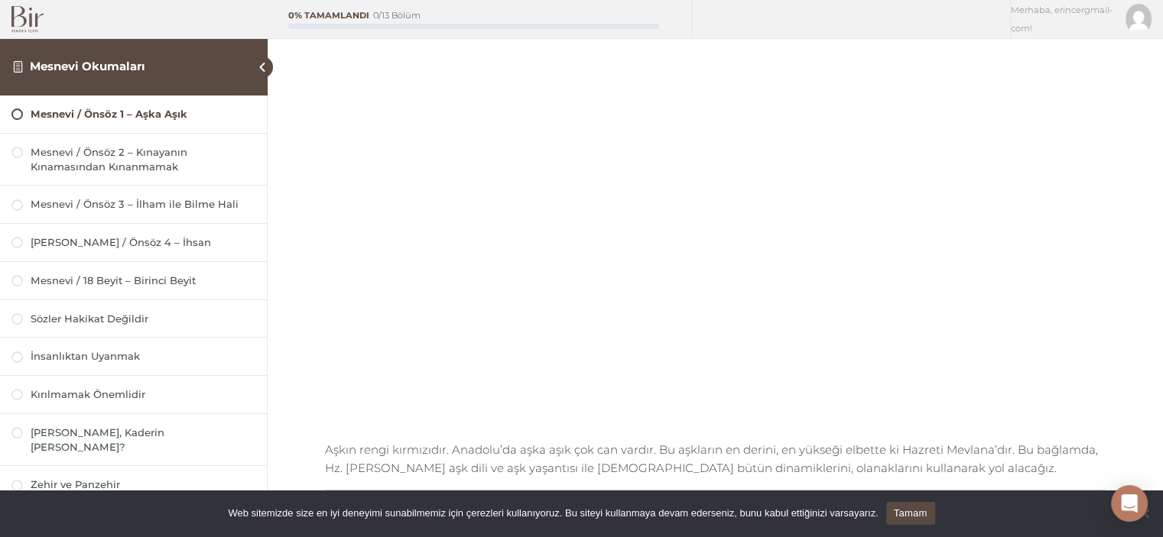
click at [174, 520] on div "Web sitemizde size en iyi deneyimi sunabilmemiz için çerezleri kullanıyoruz. Bu…" at bounding box center [581, 514] width 1163 height 47
click at [1043, 510] on div "Web sitemizde size en iyi deneyimi sunabilmemiz için çerezleri kullanıyoruz. Bu…" at bounding box center [581, 514] width 1163 height 47
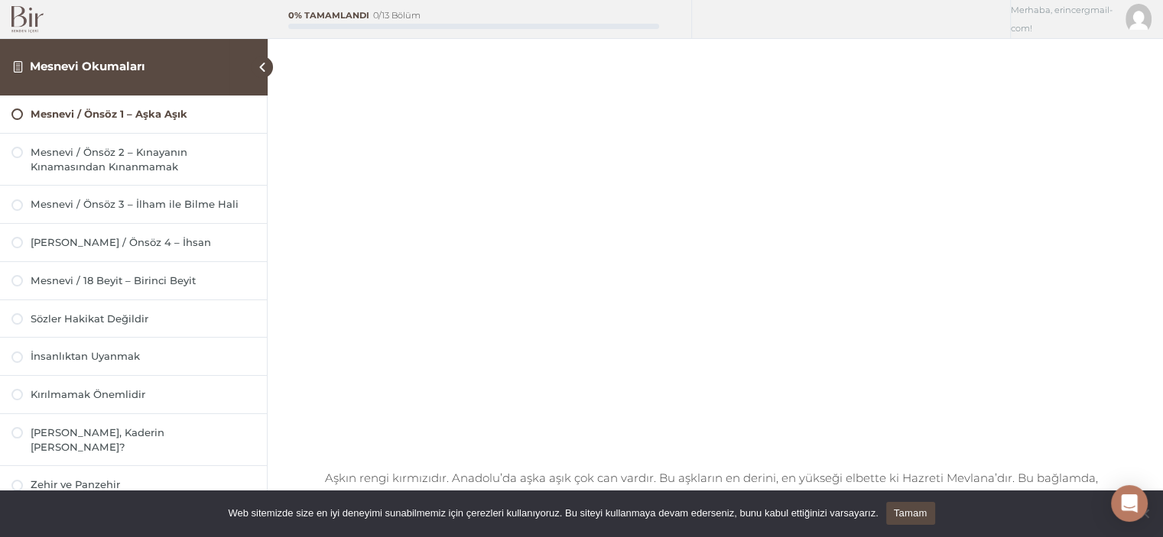
scroll to position [125, 0]
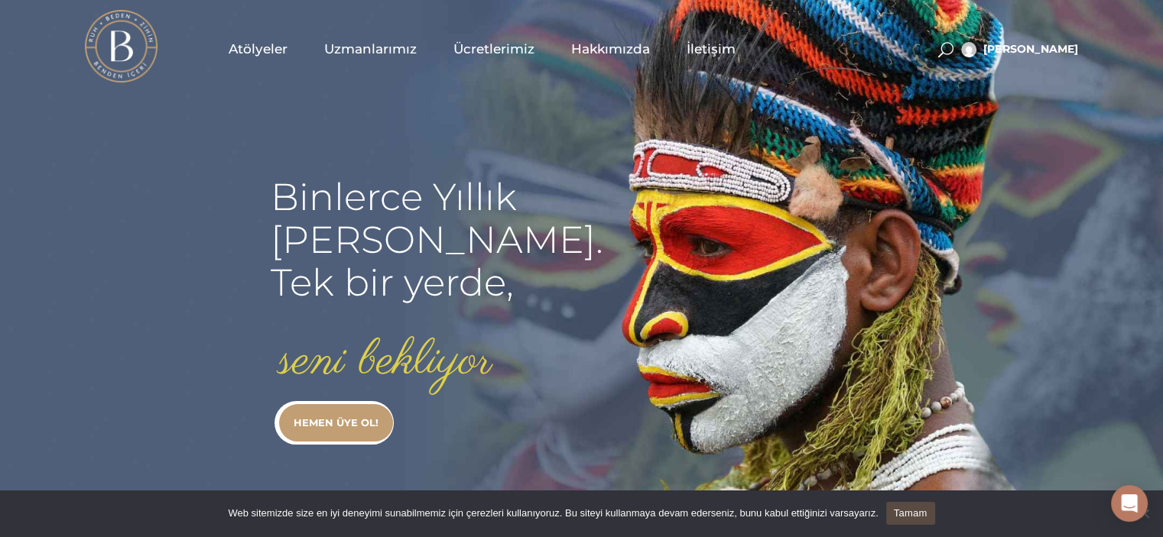
click at [245, 43] on span "Atölyeler" at bounding box center [258, 50] width 59 height 18
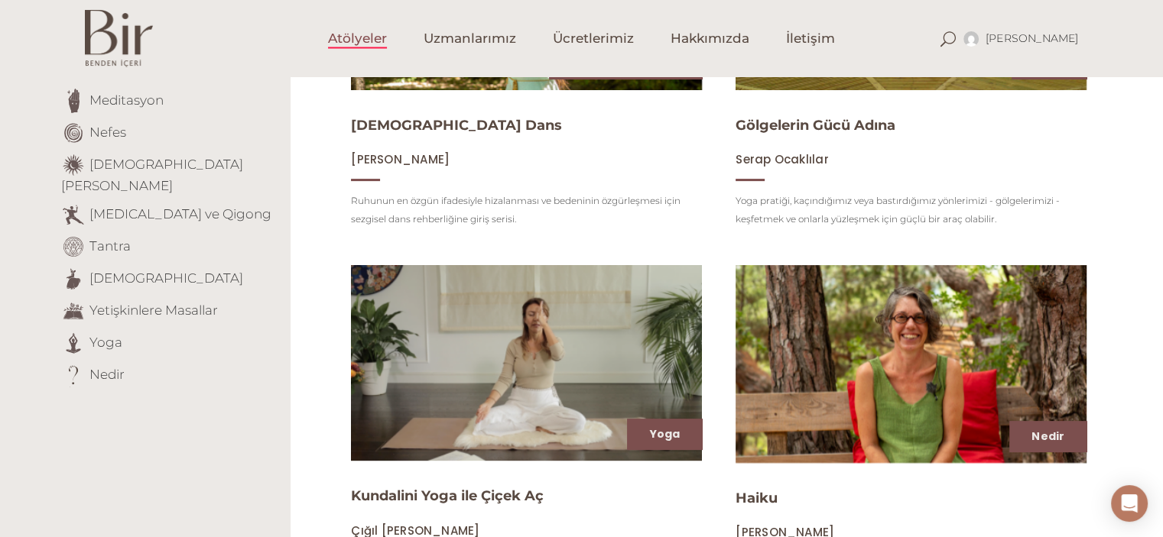
scroll to position [405, 0]
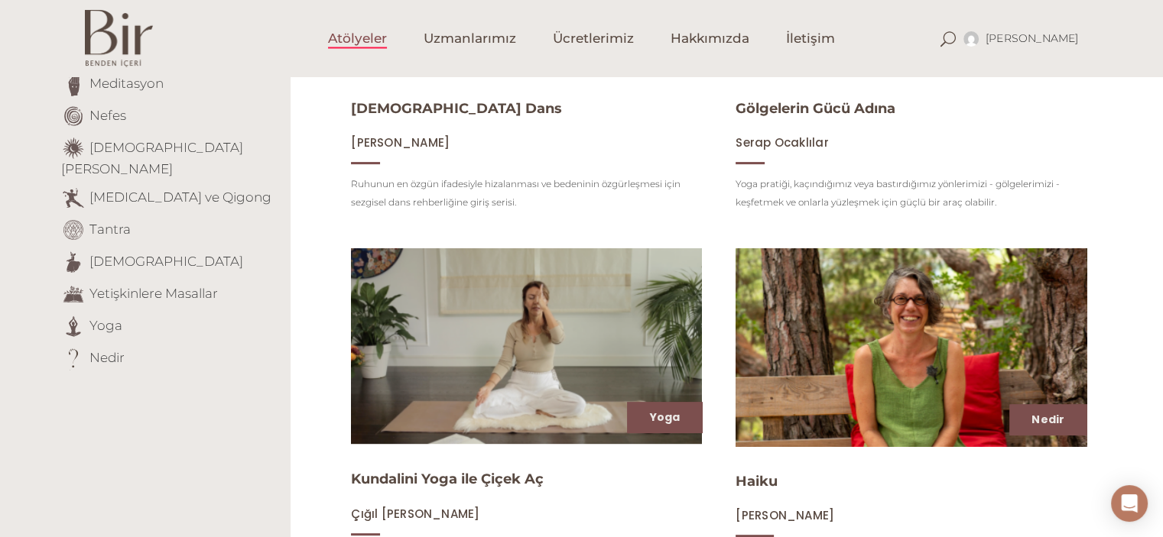
click at [773, 519] on span "[PERSON_NAME]" at bounding box center [784, 516] width 99 height 16
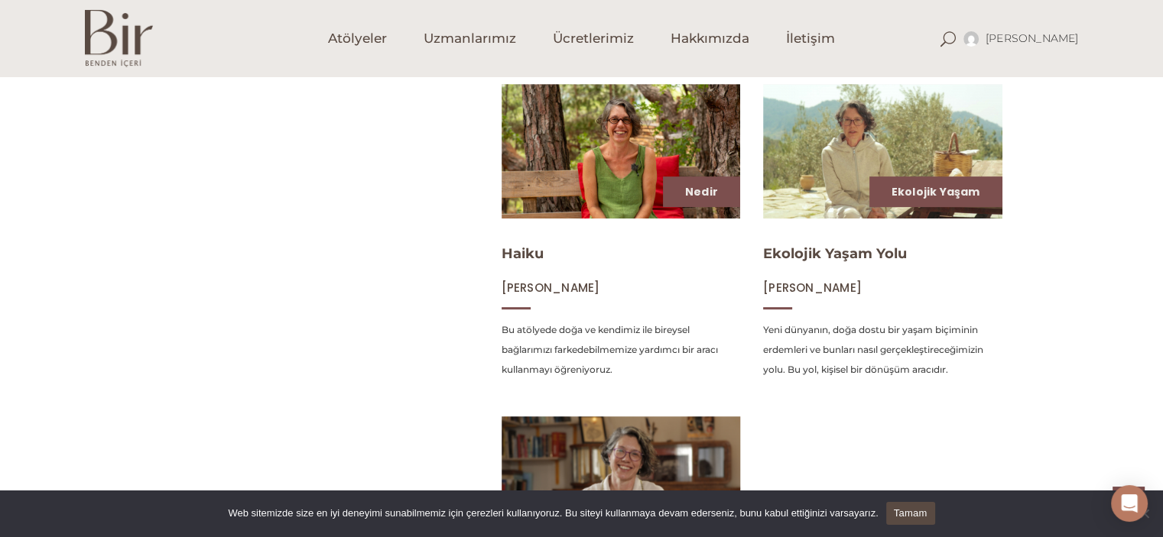
scroll to position [656, 0]
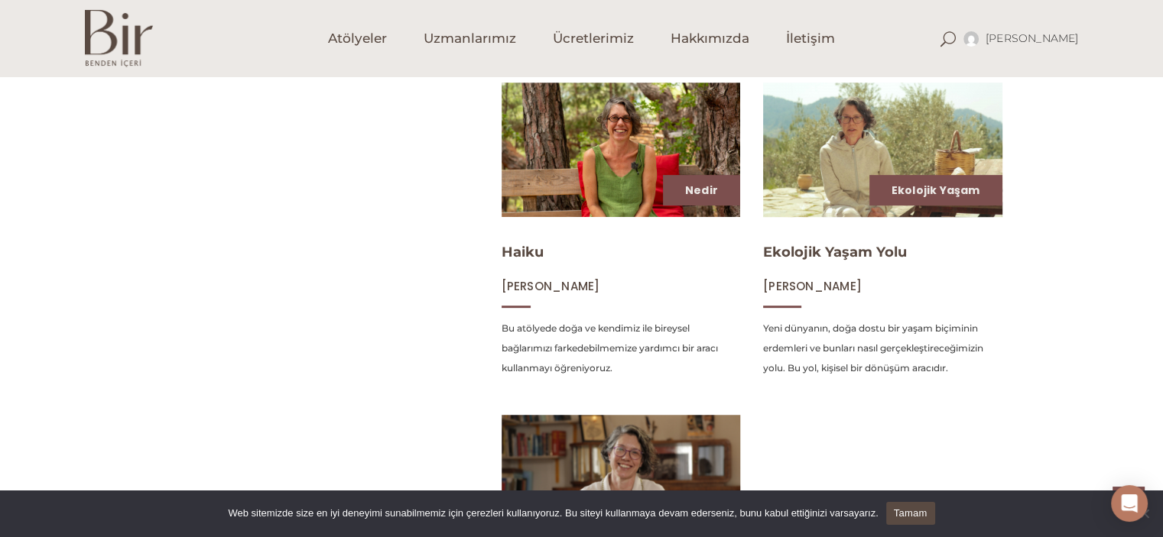
click at [848, 147] on img at bounding box center [882, 149] width 246 height 138
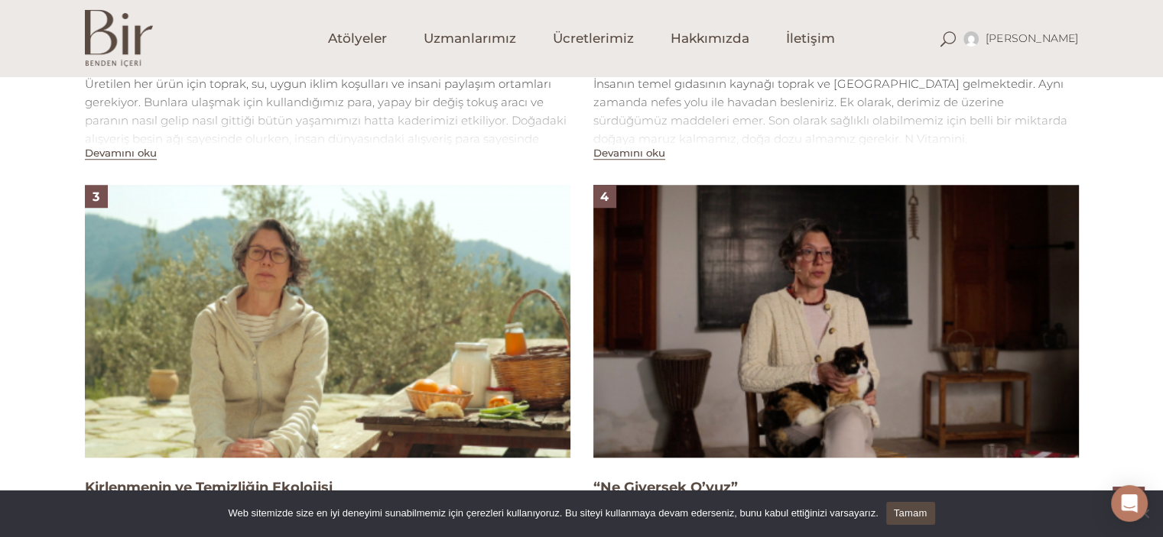
scroll to position [1330, 0]
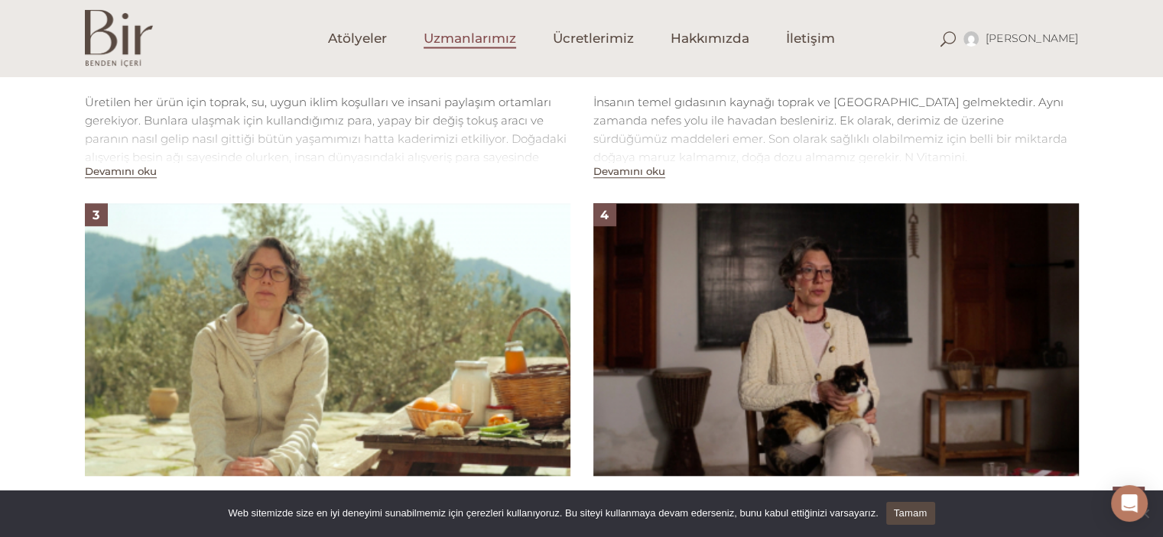
click at [471, 35] on span "Uzmanlarımız" at bounding box center [469, 39] width 92 height 18
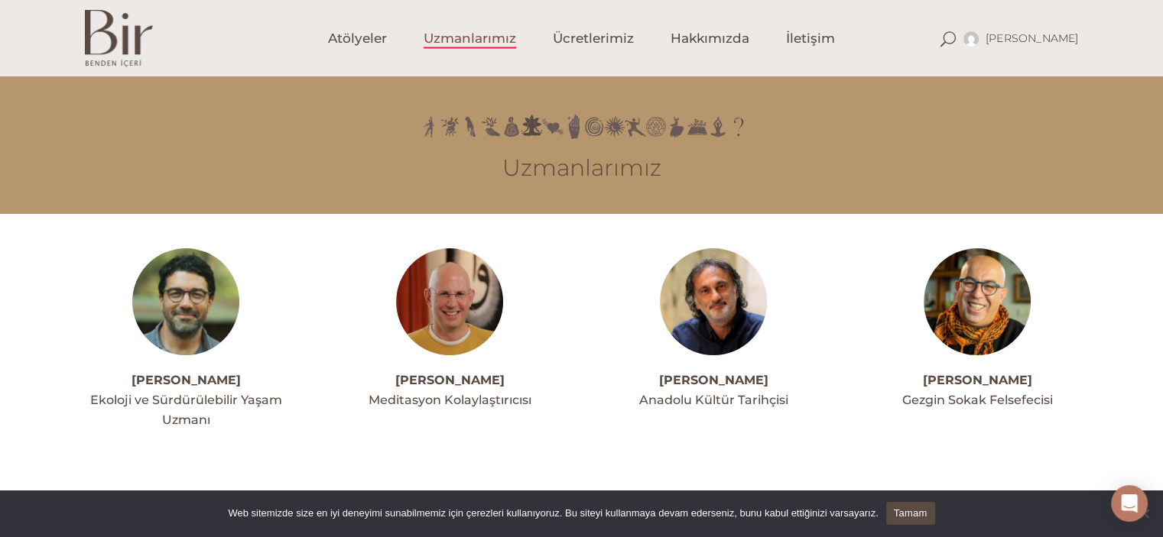
click at [447, 326] on img at bounding box center [449, 301] width 107 height 107
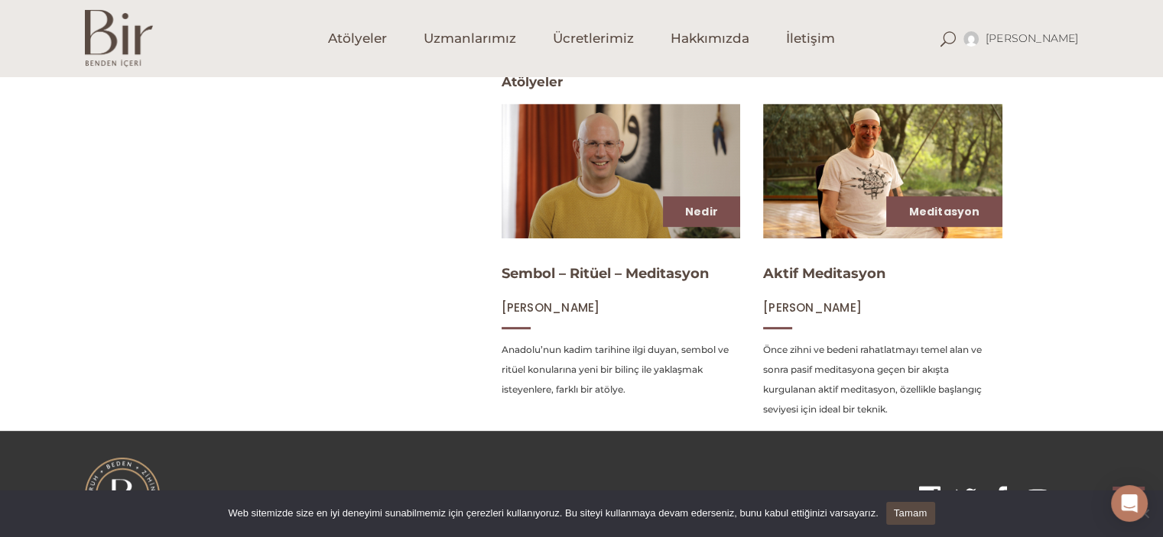
scroll to position [595, 0]
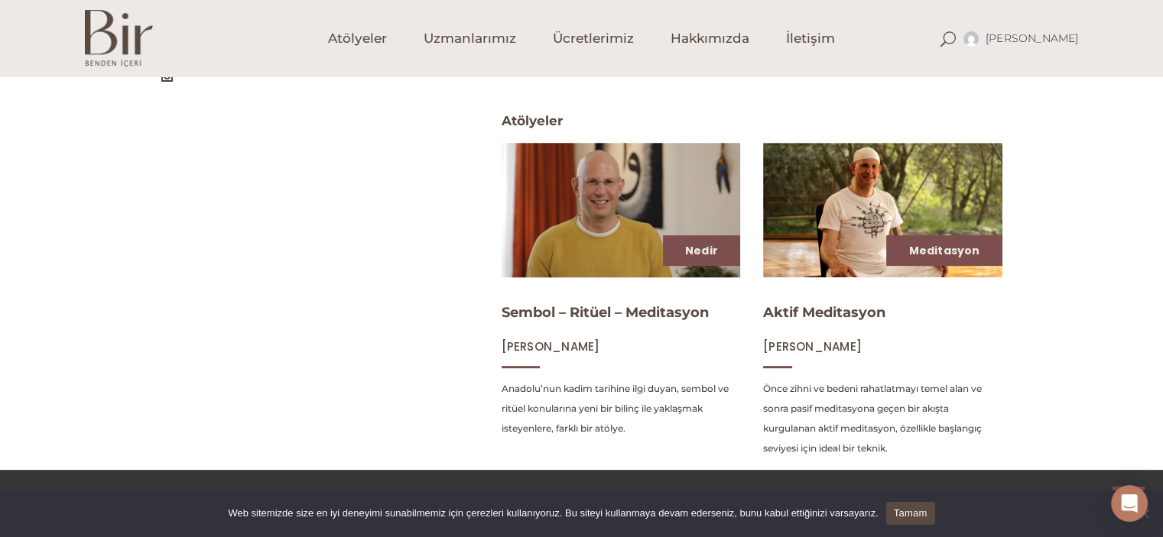
click at [639, 235] on img at bounding box center [621, 210] width 246 height 138
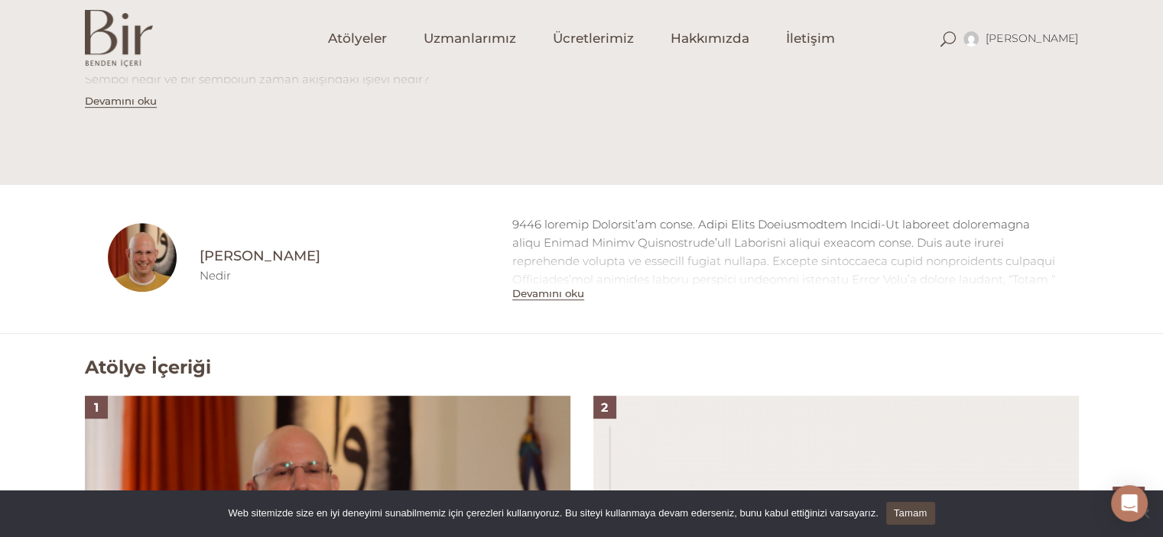
scroll to position [676, 0]
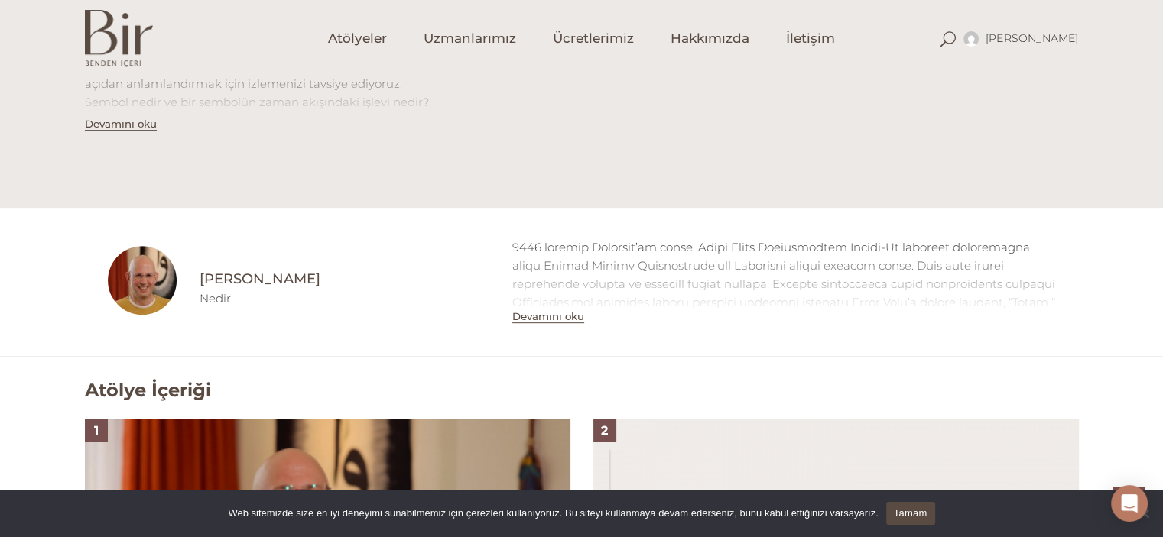
drag, startPoint x: 194, startPoint y: 277, endPoint x: 353, endPoint y: 283, distance: 159.1
click at [353, 283] on div "[PERSON_NAME] Nedir" at bounding box center [333, 283] width 313 height 74
